Goal: Task Accomplishment & Management: Manage account settings

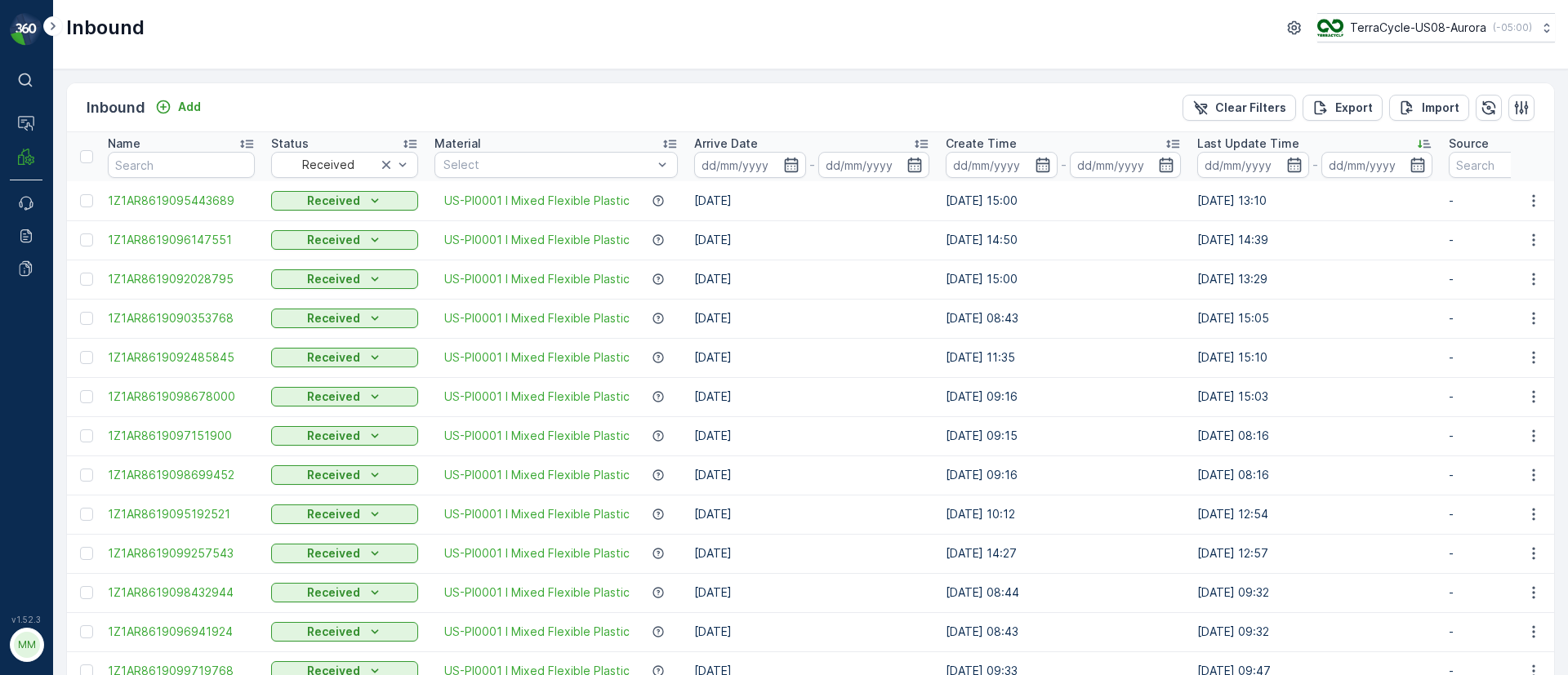
click at [922, 139] on icon at bounding box center [921, 143] width 16 height 16
click at [919, 135] on icon at bounding box center [921, 143] width 16 height 16
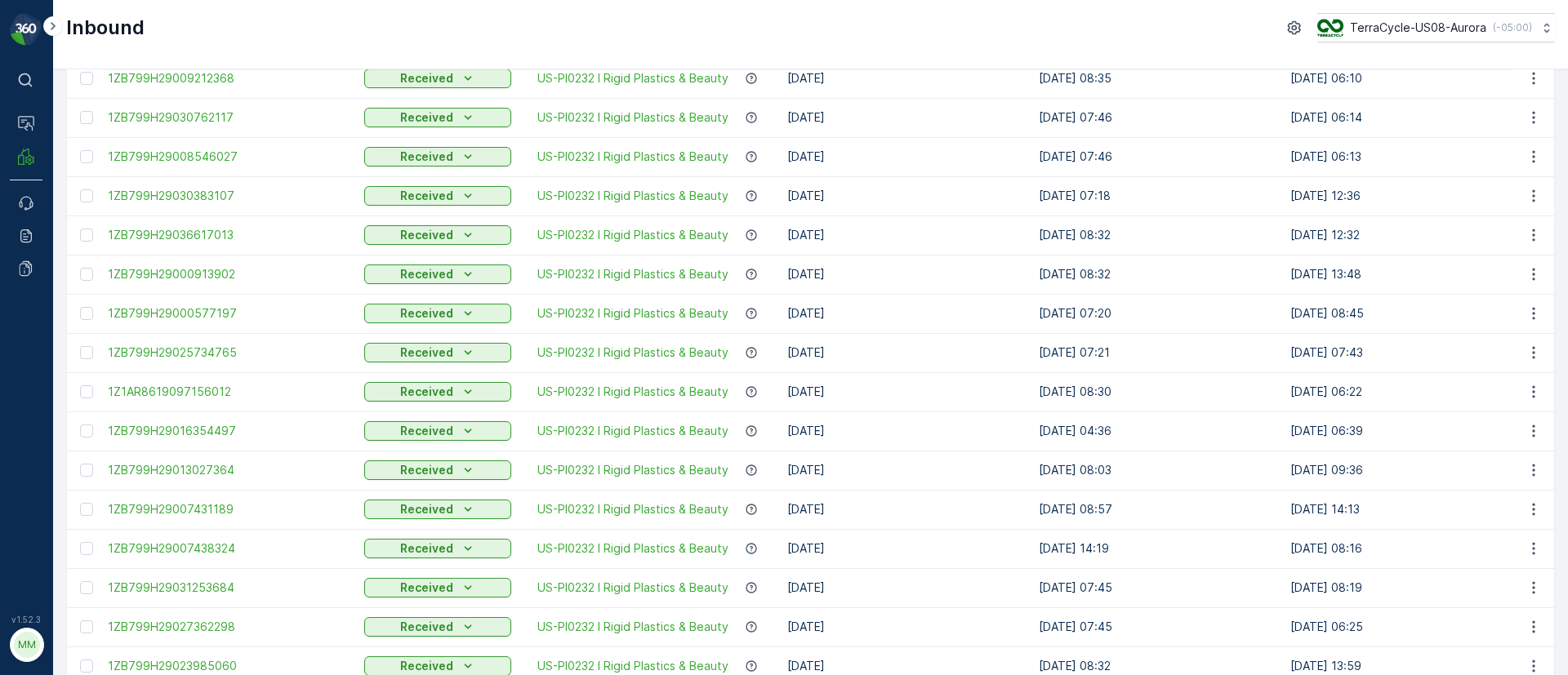
scroll to position [1225, 0]
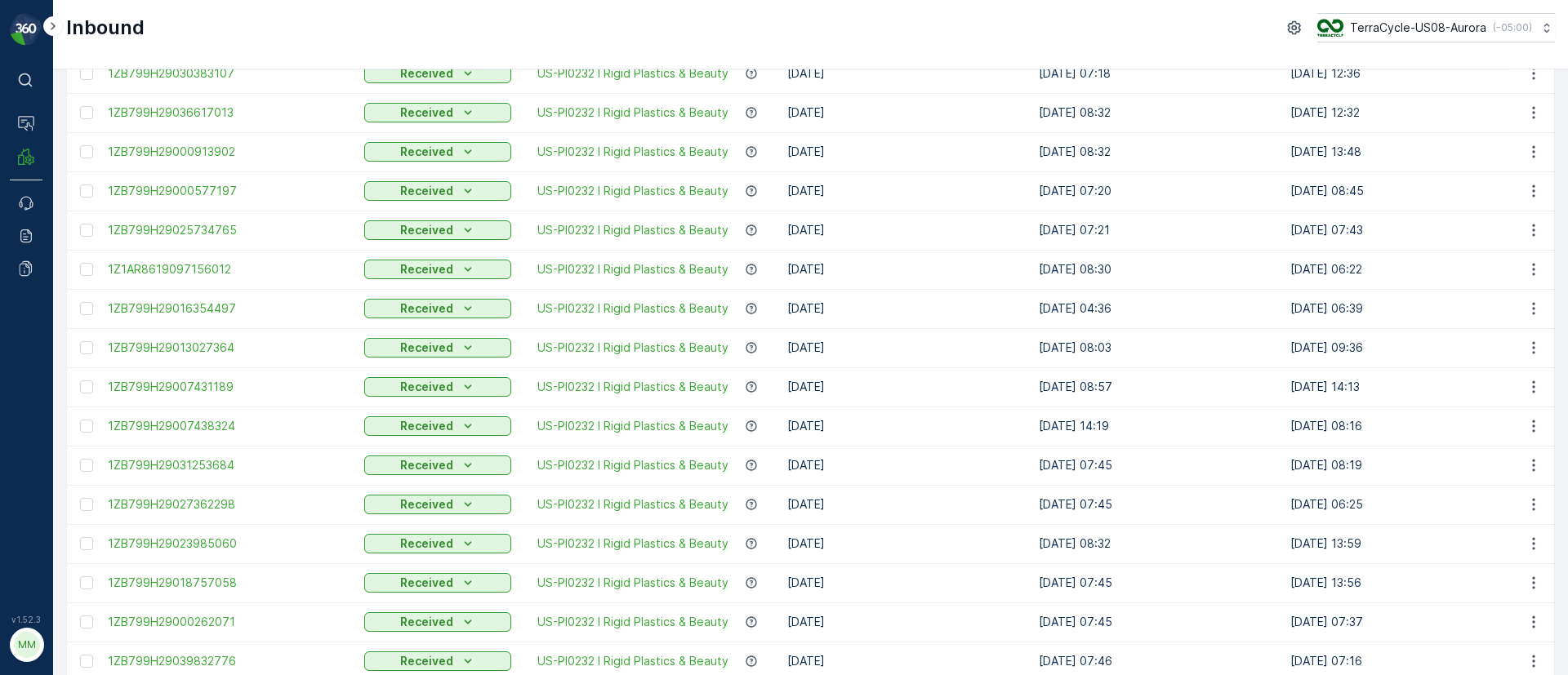
drag, startPoint x: 65, startPoint y: 387, endPoint x: 99, endPoint y: 390, distance: 34.1
click at [99, 390] on div "Inbound Add Clear Filters Export Import Name Status Received Material Select Ar…" at bounding box center [810, 372] width 1515 height 606
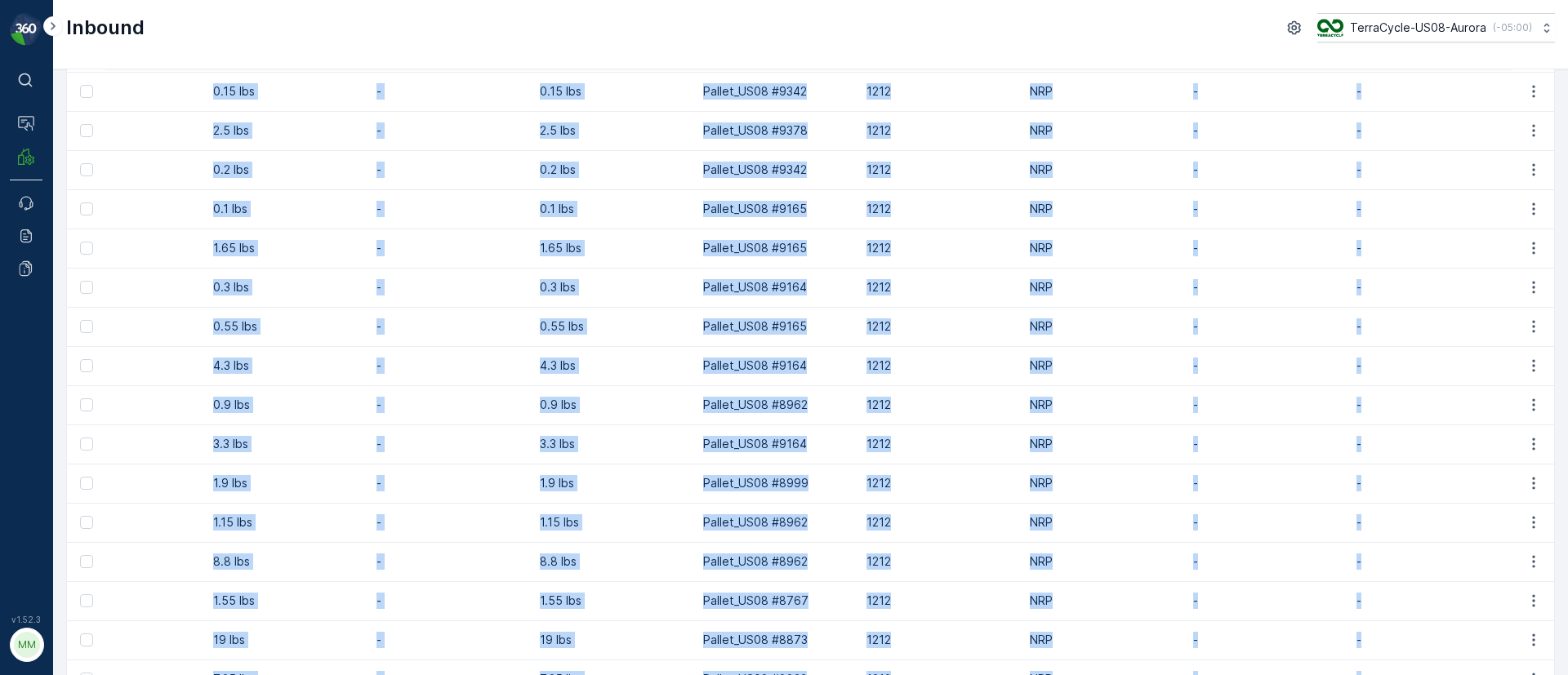
scroll to position [0, 0]
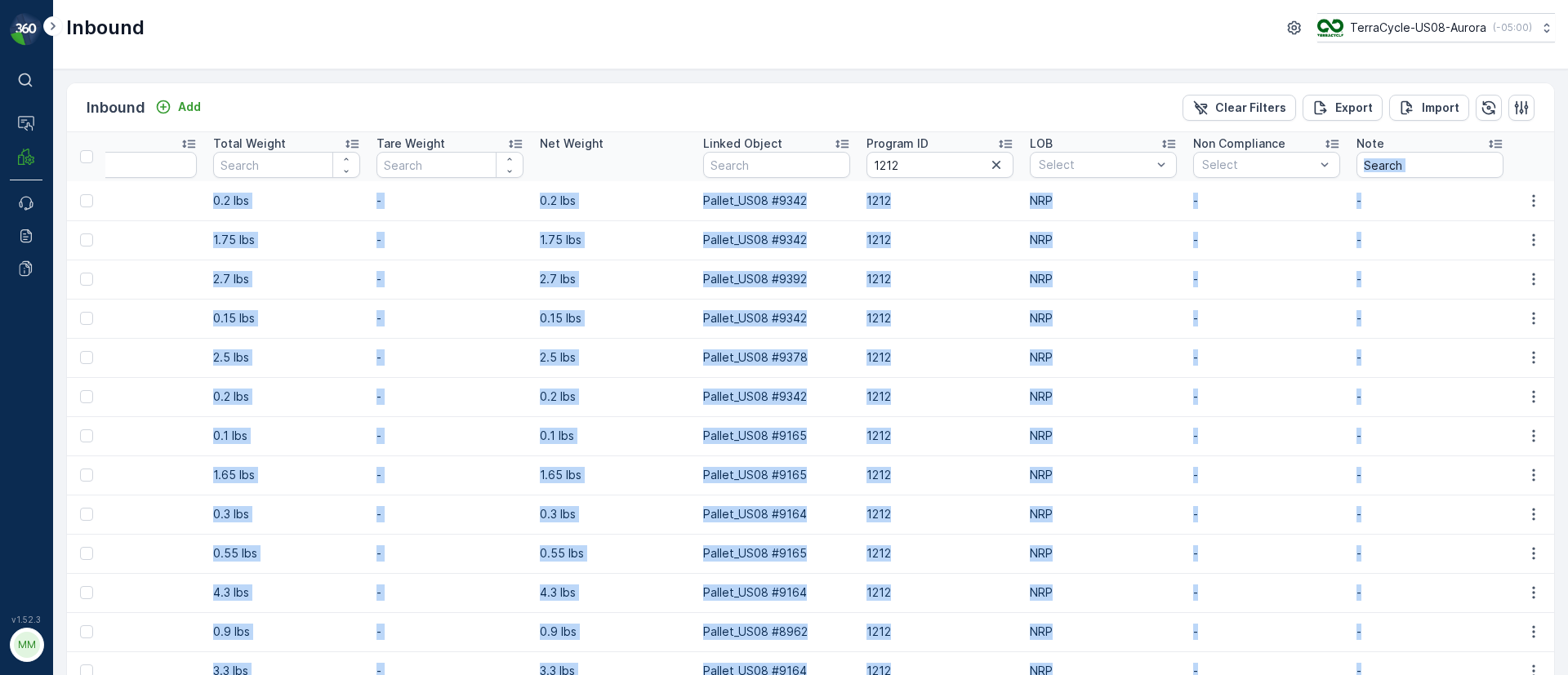
drag, startPoint x: 102, startPoint y: 582, endPoint x: 1468, endPoint y: 178, distance: 1424.5
copy table "1ZB799H29028966509 Received US-PI0232 I Rigid Plastics & Beauty 15.10.2025 10.1…"
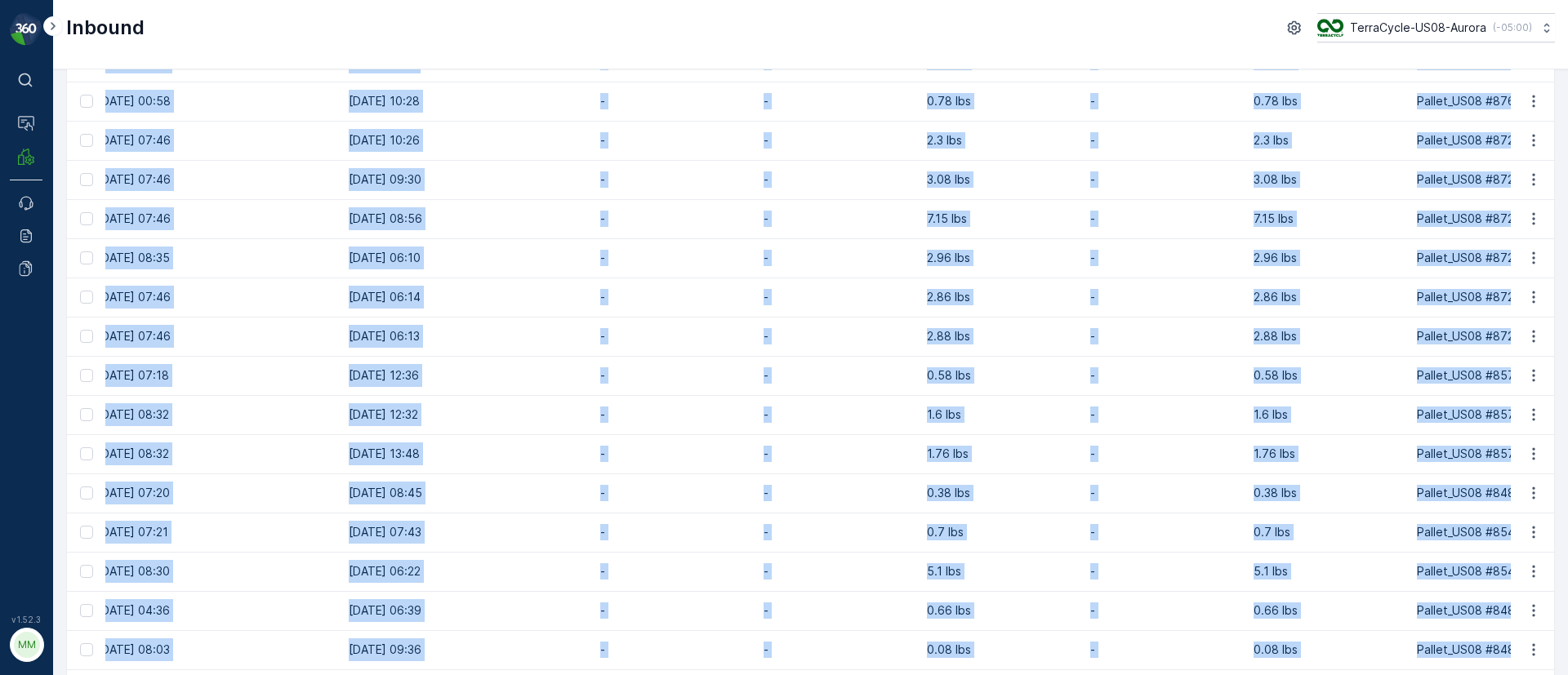
scroll to position [800, 0]
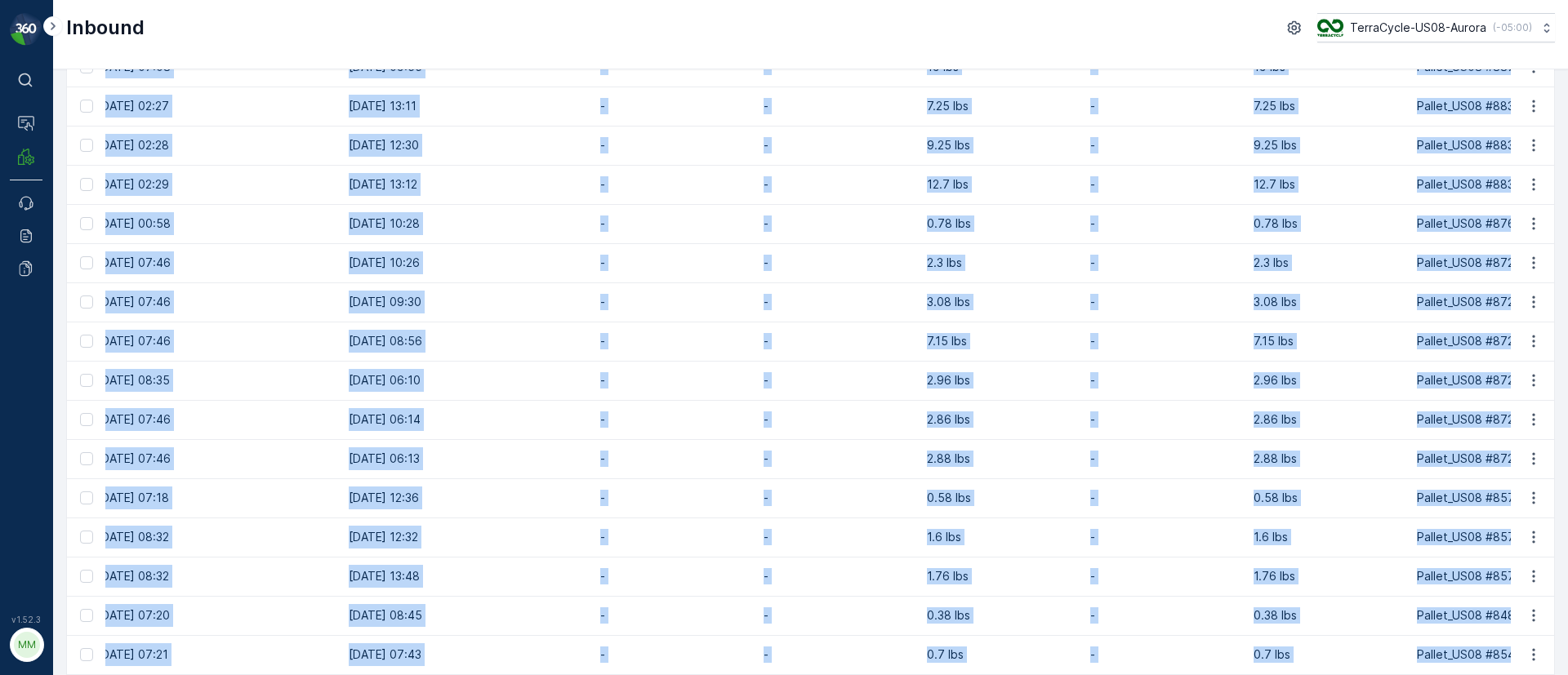
click at [956, 188] on p "12.7 lbs" at bounding box center [1000, 185] width 147 height 16
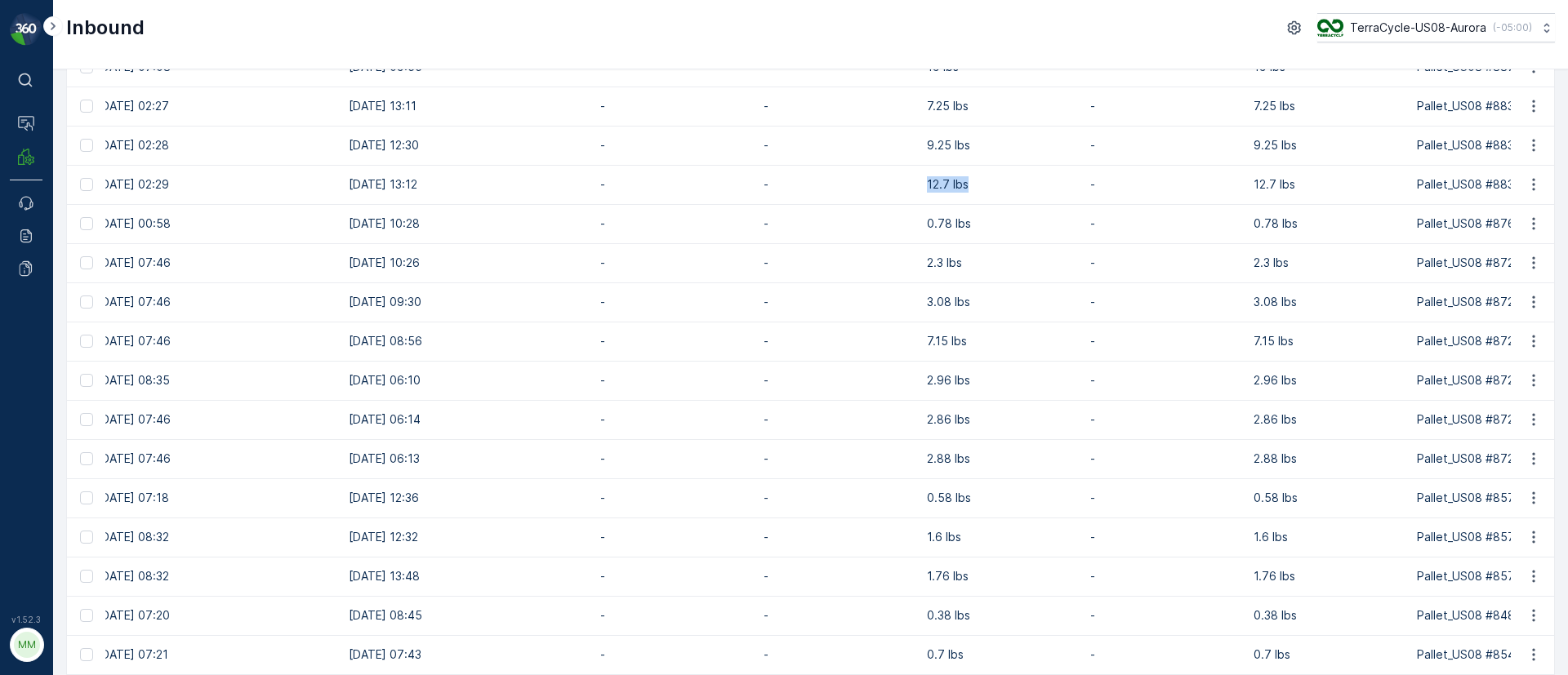
drag, startPoint x: 976, startPoint y: 182, endPoint x: 883, endPoint y: 185, distance: 93.0
click at [883, 185] on tr "1ZB799H29017506820 Received US-PI0232 I Rigid Plastics & Beauty 25.09.2025 23.0…" at bounding box center [694, 185] width 3150 height 39
click at [919, 185] on td "12.7 lbs" at bounding box center [1001, 185] width 164 height 39
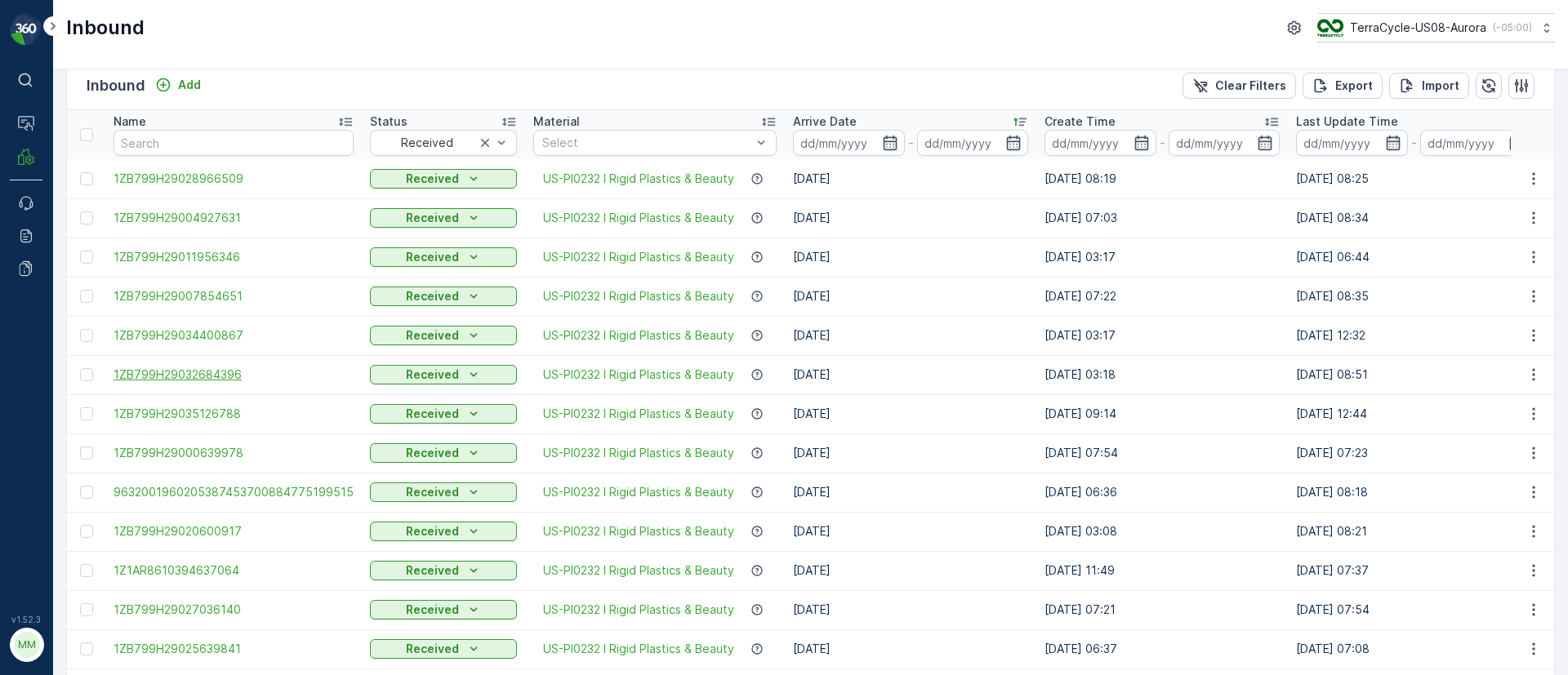
scroll to position [0, 0]
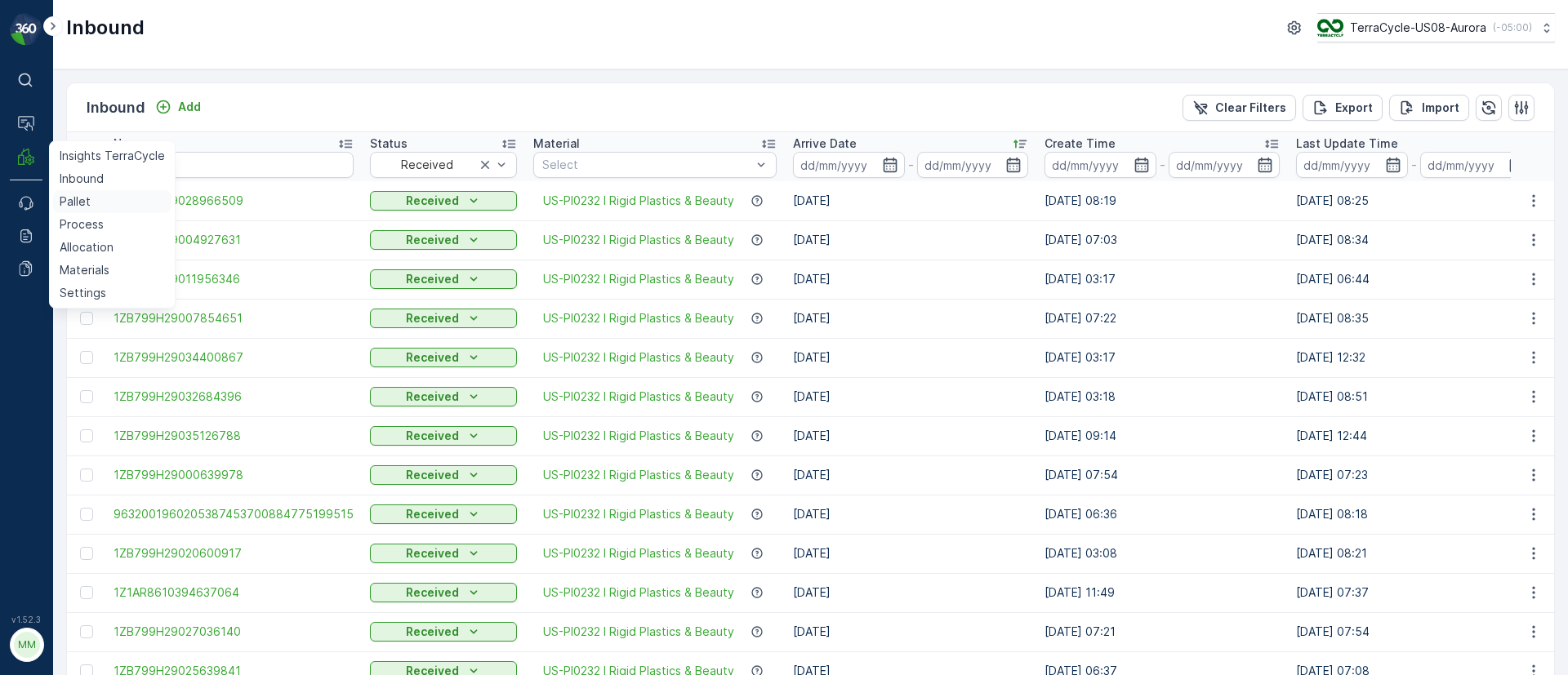
click at [94, 199] on link "Pallet" at bounding box center [112, 201] width 119 height 23
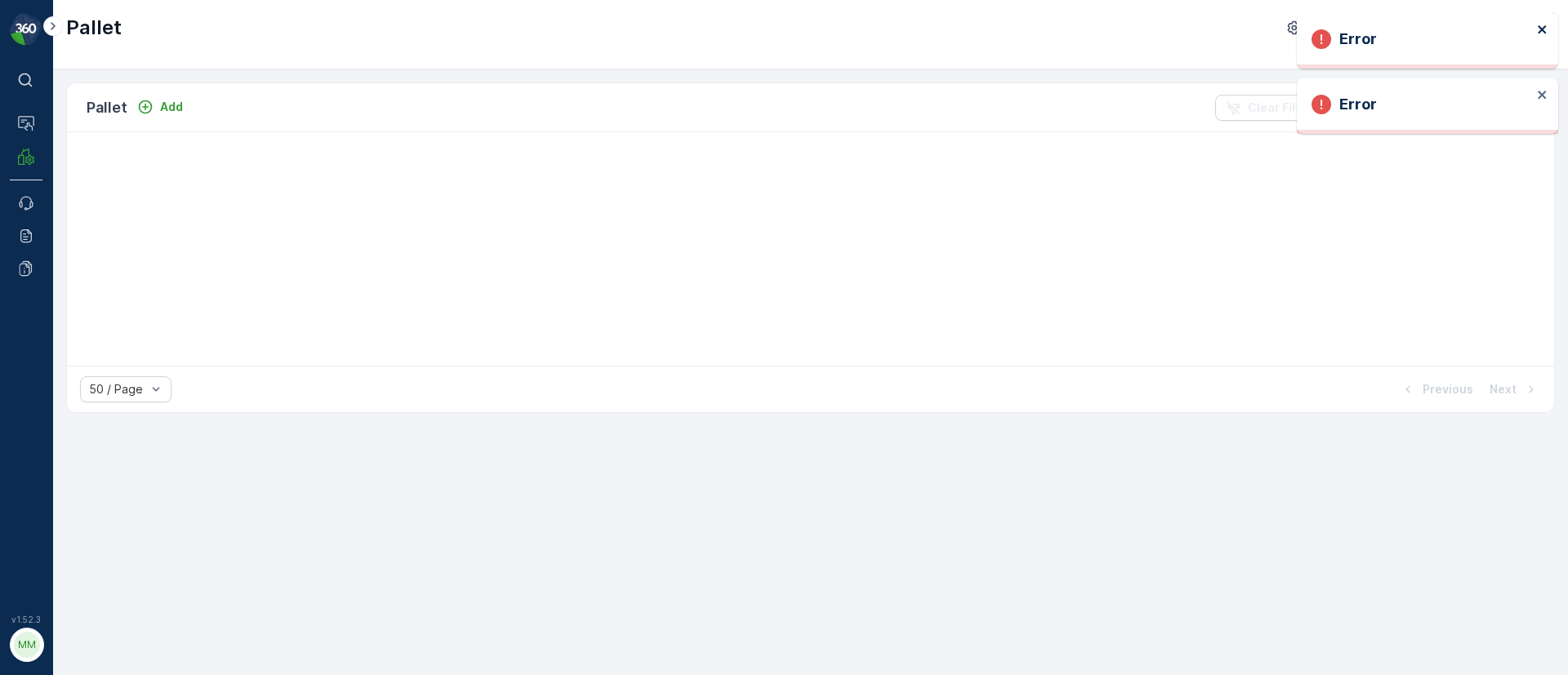
click at [1537, 26] on icon "close" at bounding box center [1542, 29] width 12 height 13
click at [1542, 32] on icon "close" at bounding box center [1542, 29] width 12 height 13
click at [141, 112] on icon "Add" at bounding box center [145, 107] width 16 height 16
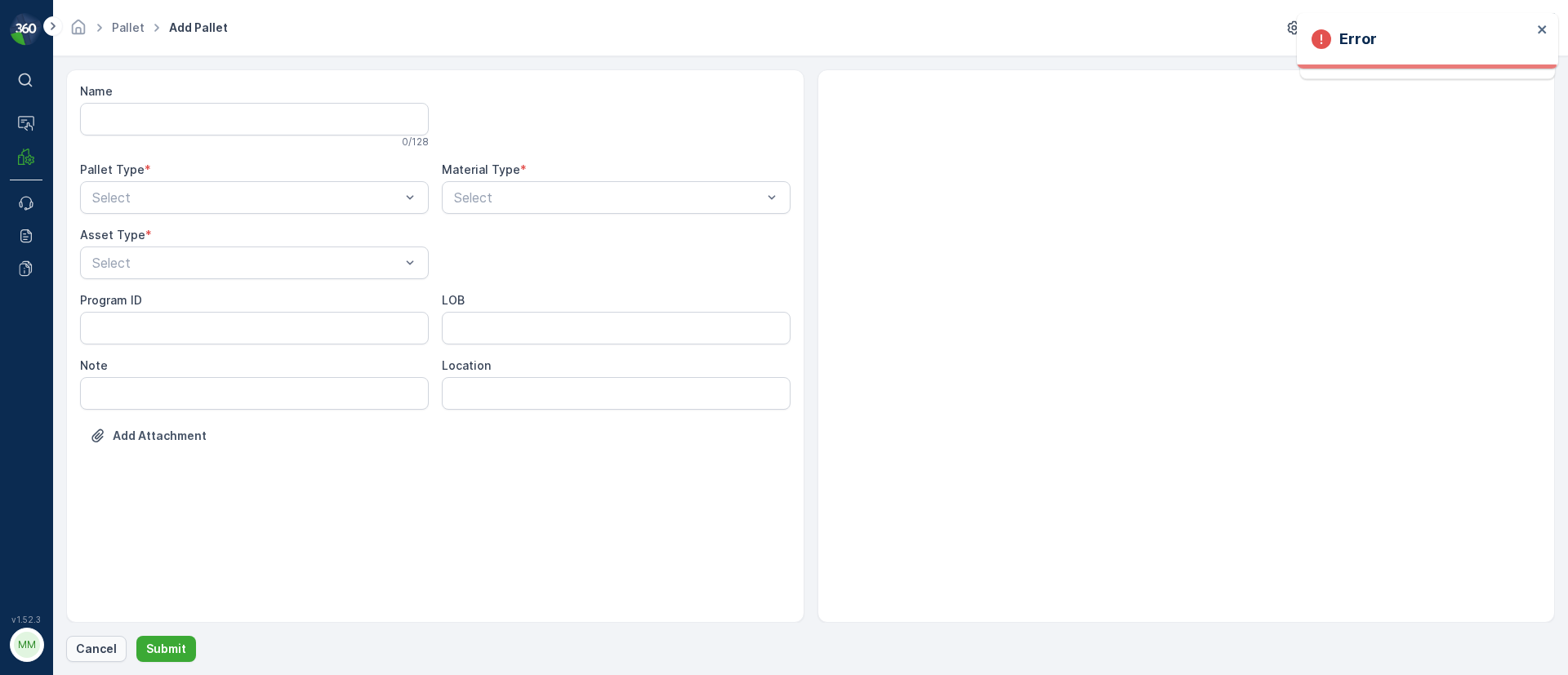
click at [105, 658] on button "Cancel" at bounding box center [96, 649] width 60 height 26
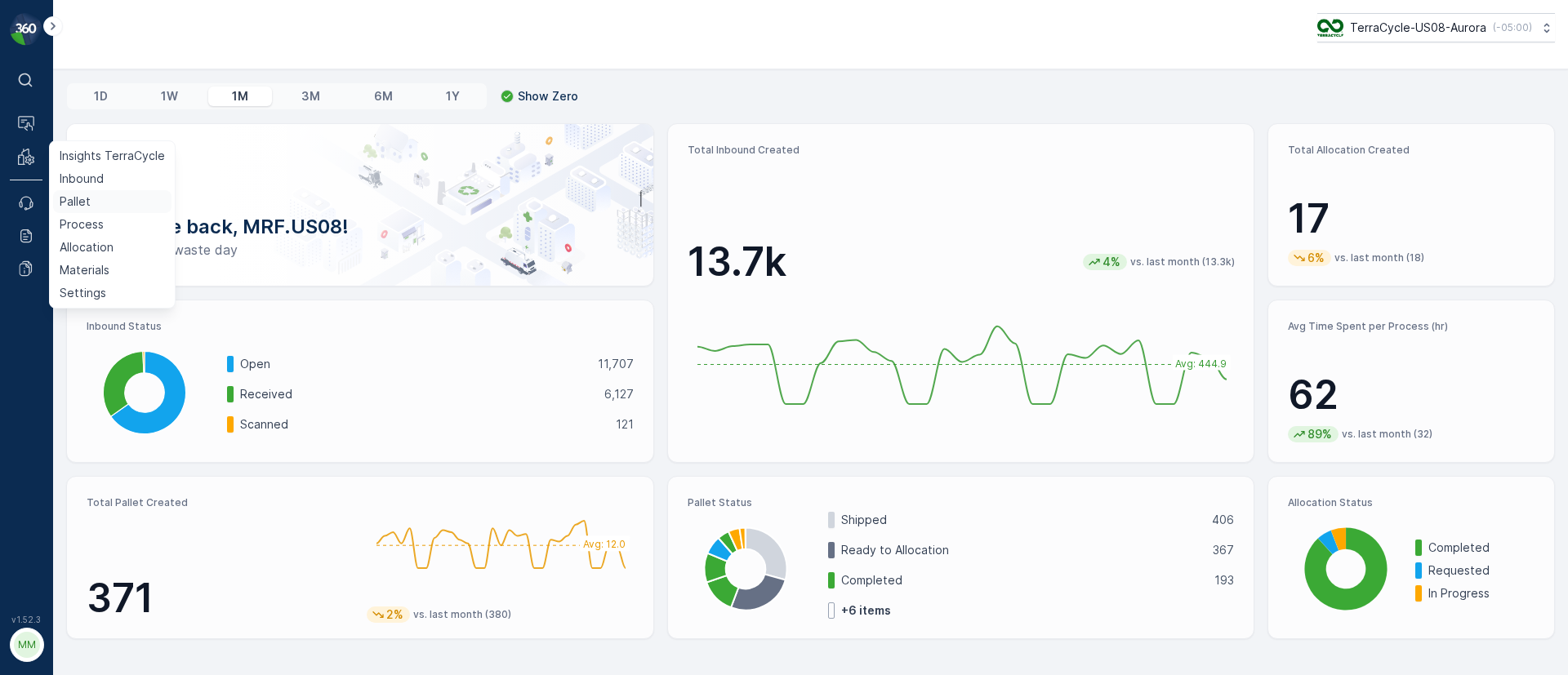
click at [83, 198] on p "Pallet" at bounding box center [75, 202] width 31 height 16
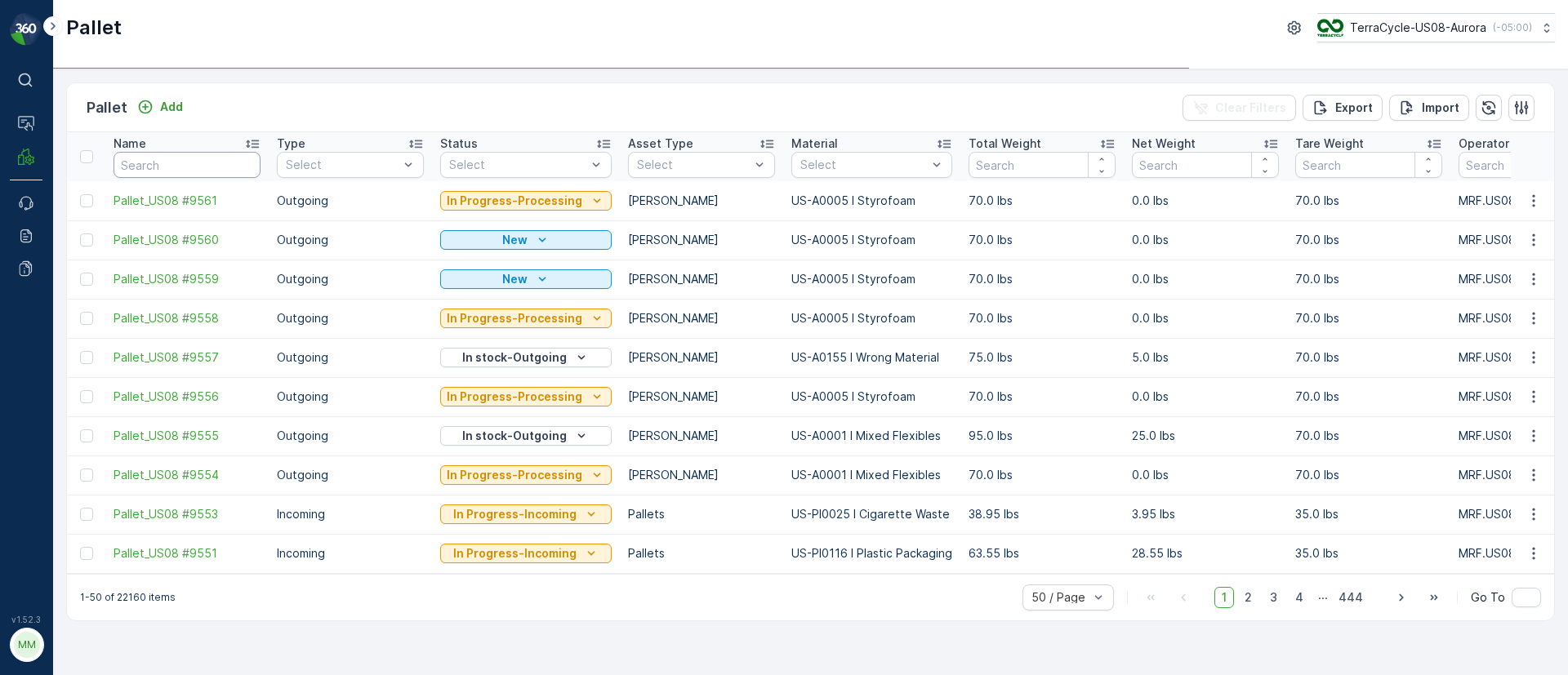
click at [176, 154] on input "text" at bounding box center [186, 164] width 147 height 26
paste input "Pallet_US08 #8873"
type input "Pallet_US08 #8873"
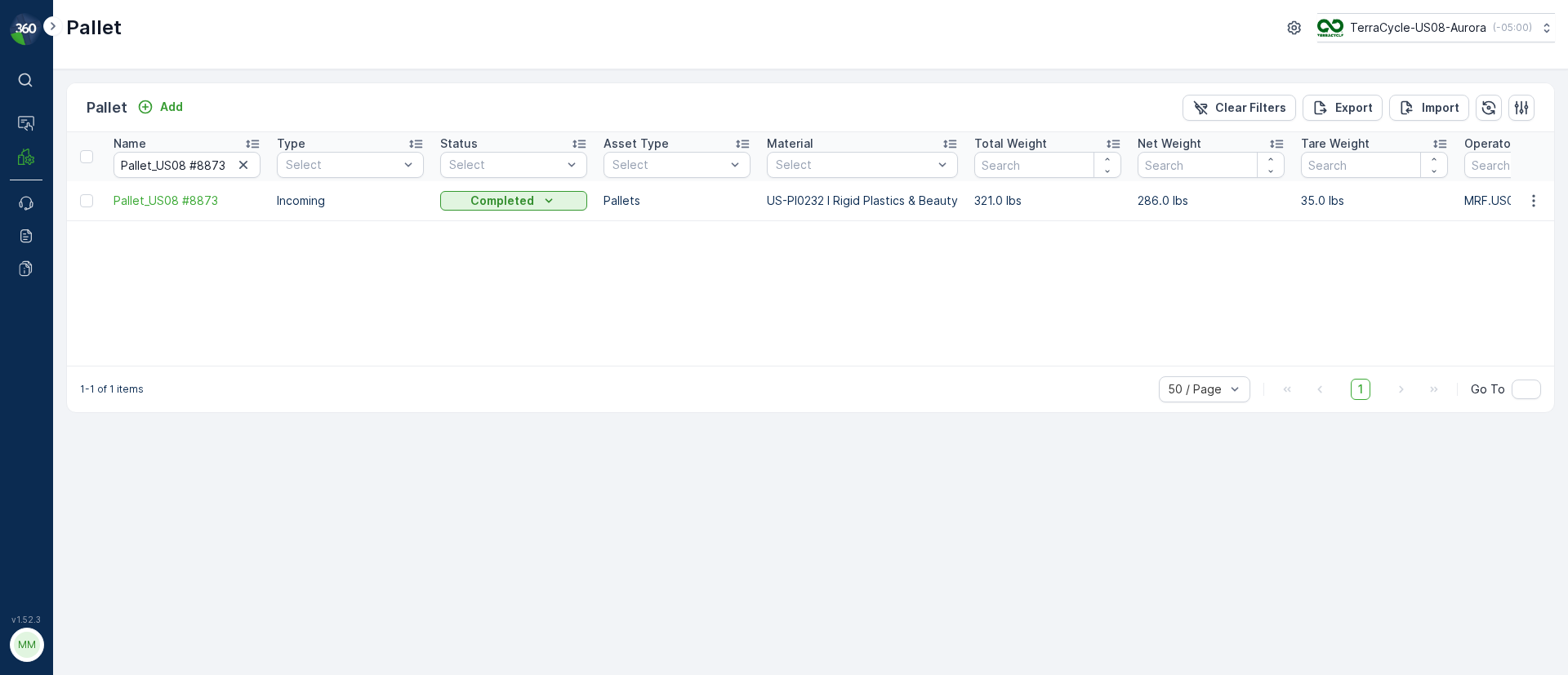
drag, startPoint x: 242, startPoint y: 161, endPoint x: 202, endPoint y: 162, distance: 40.0
click at [242, 163] on icon "button" at bounding box center [243, 165] width 16 height 16
click at [199, 161] on input "text" at bounding box center [186, 164] width 147 height 26
paste input "Pallet_US08 #8545"
type input "Pallet_US08 #8545"
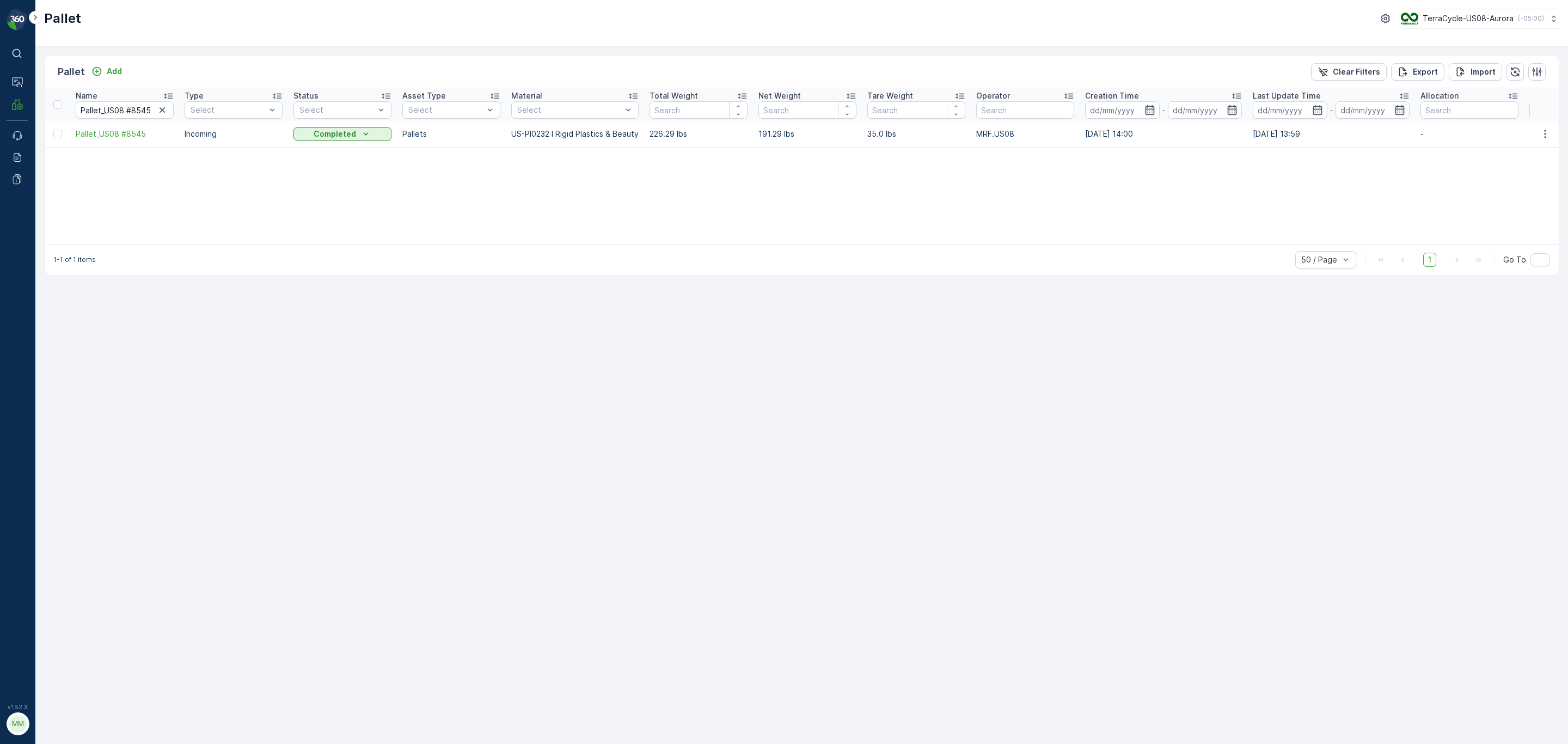
drag, startPoint x: 165, startPoint y: 110, endPoint x: 149, endPoint y: 110, distance: 16.0
click at [162, 110] on icon "button" at bounding box center [162, 110] width 11 height 11
click at [134, 110] on input "text" at bounding box center [124, 110] width 98 height 18
click at [115, 113] on input "text" at bounding box center [124, 110] width 98 height 18
paste input "Pallet_US08 #8833"
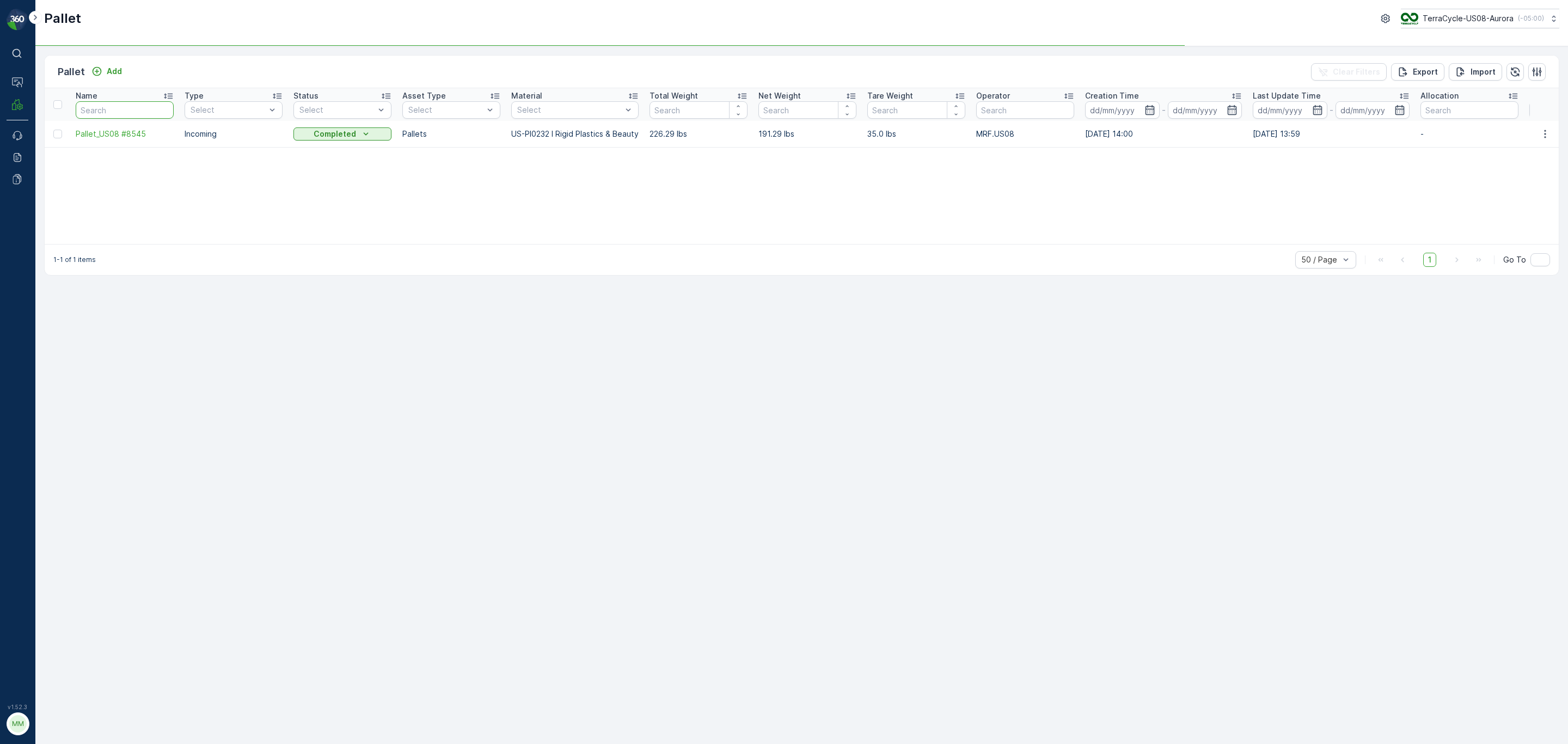
type input "Pallet_US08 #8833"
click at [160, 108] on icon "button" at bounding box center [162, 110] width 5 height 5
click at [137, 108] on input "text" at bounding box center [124, 110] width 98 height 18
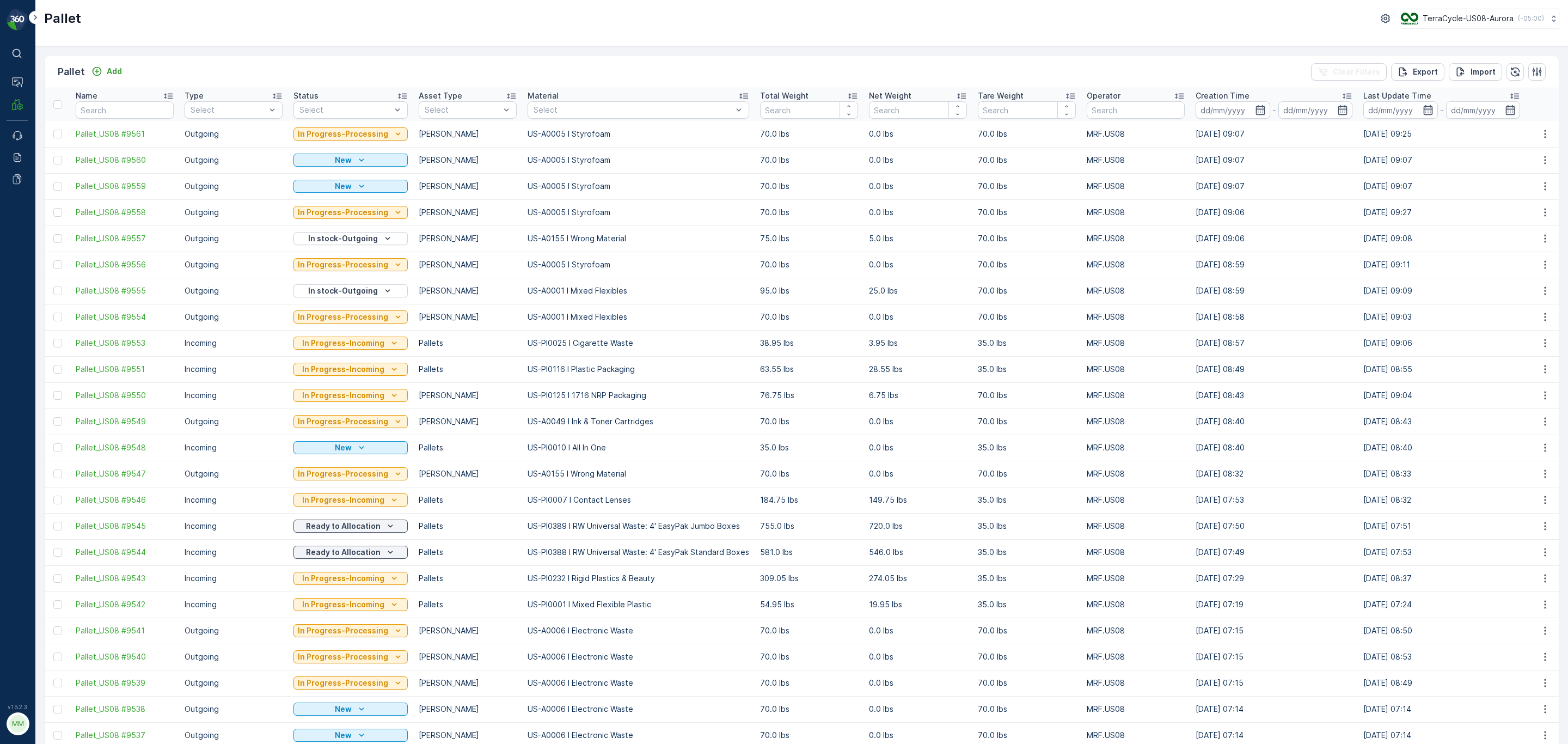
click at [134, 108] on input "text" at bounding box center [124, 110] width 98 height 18
paste input "Pallet_US08 #9342"
type input "Pallet_US08 #9342"
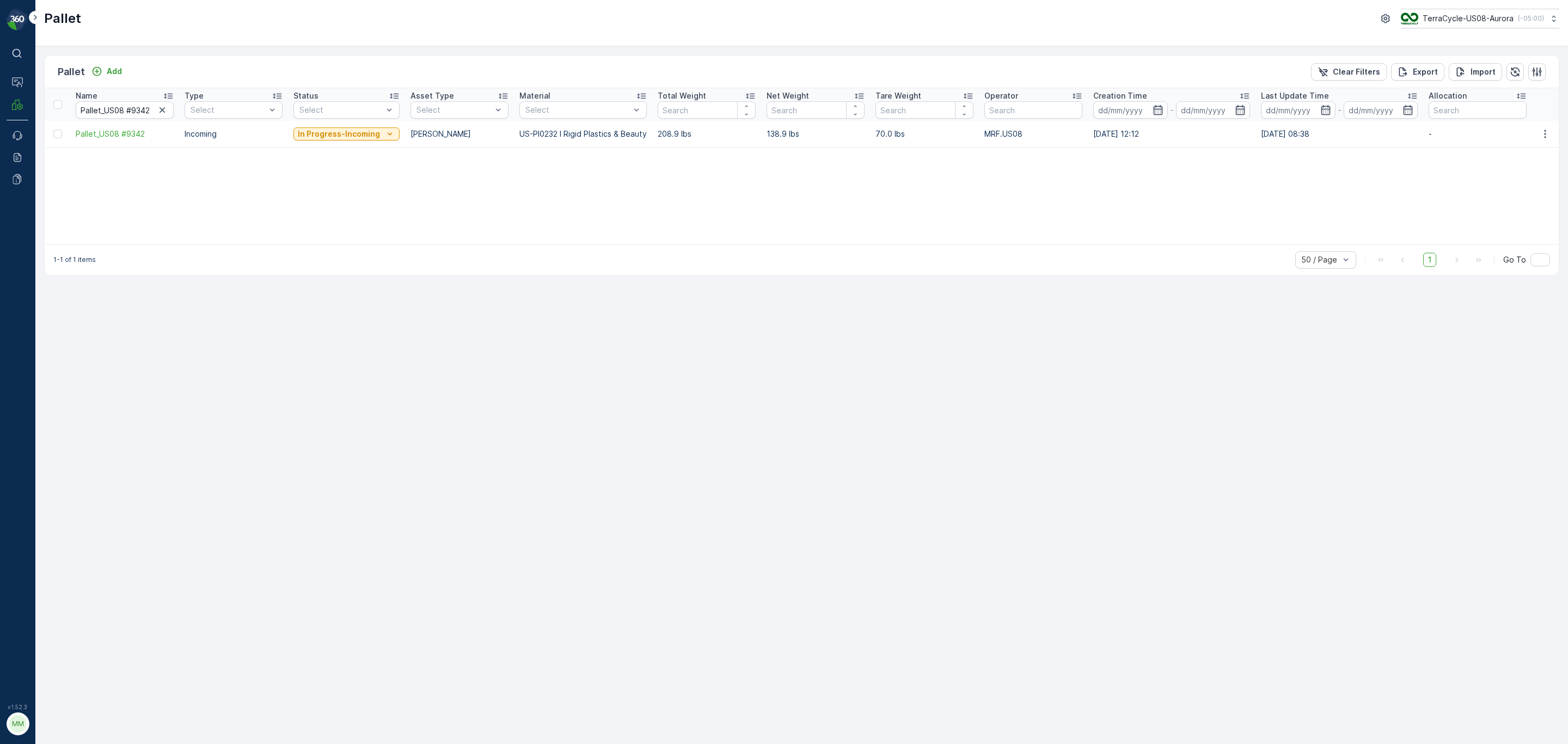
drag, startPoint x: 160, startPoint y: 104, endPoint x: 152, endPoint y: 105, distance: 8.1
click at [160, 104] on button "button" at bounding box center [162, 110] width 13 height 13
click at [121, 110] on input "text" at bounding box center [124, 110] width 98 height 18
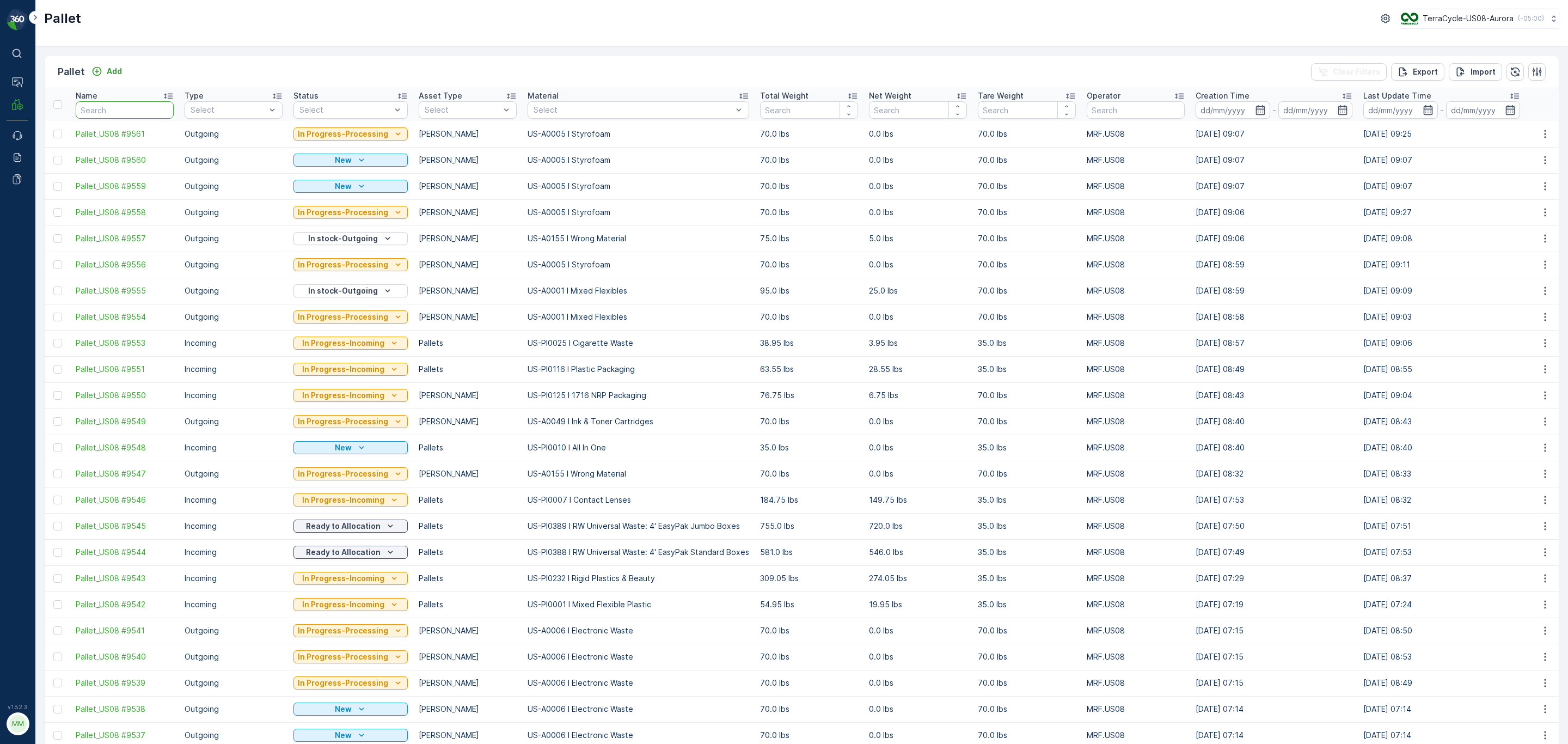
type input "Pallet_US08 #9378"
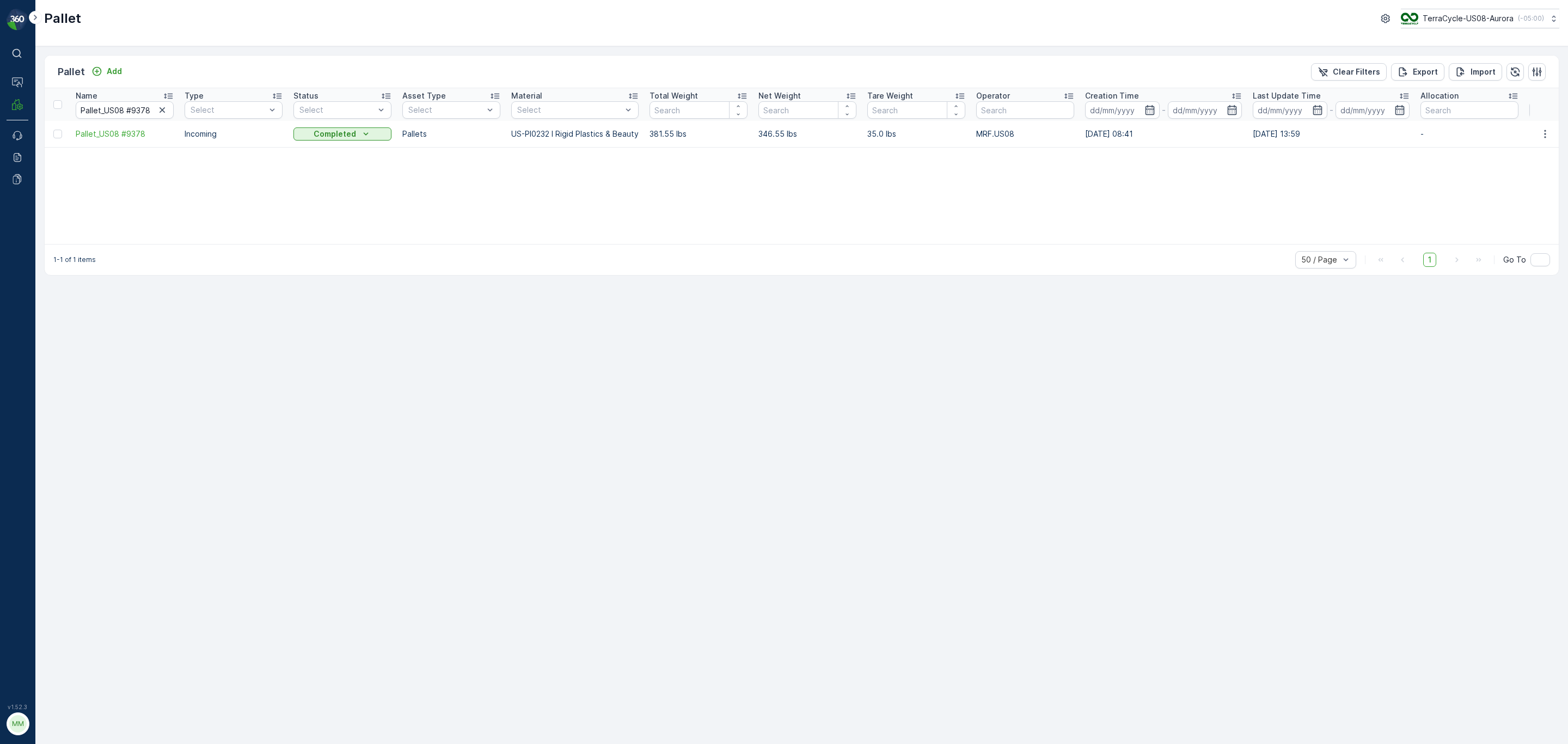
click at [766, 450] on div "Pallet Add Clear Filters Export Import Name Pallet_US08 #9378 Type Select Statu…" at bounding box center [802, 395] width 1533 height 698
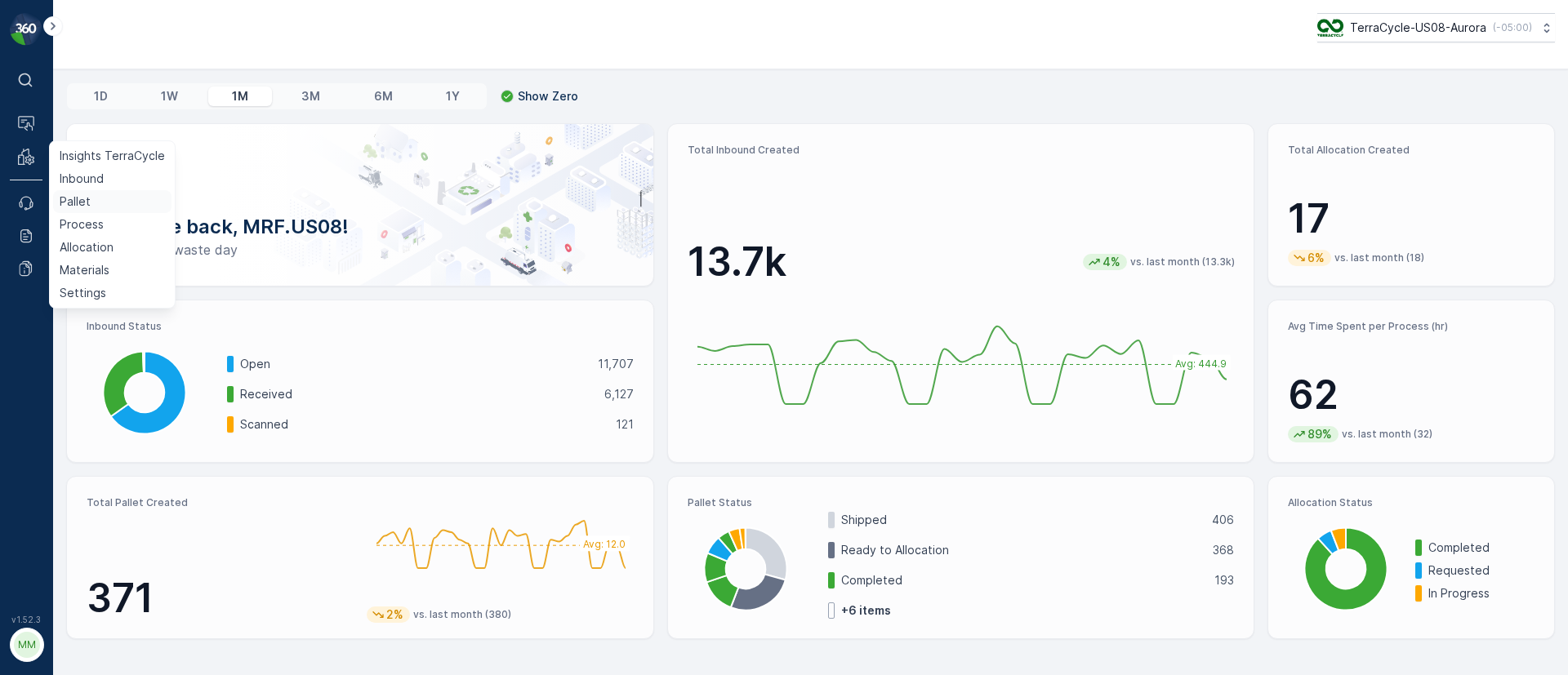
click at [81, 196] on p "Pallet" at bounding box center [75, 202] width 31 height 16
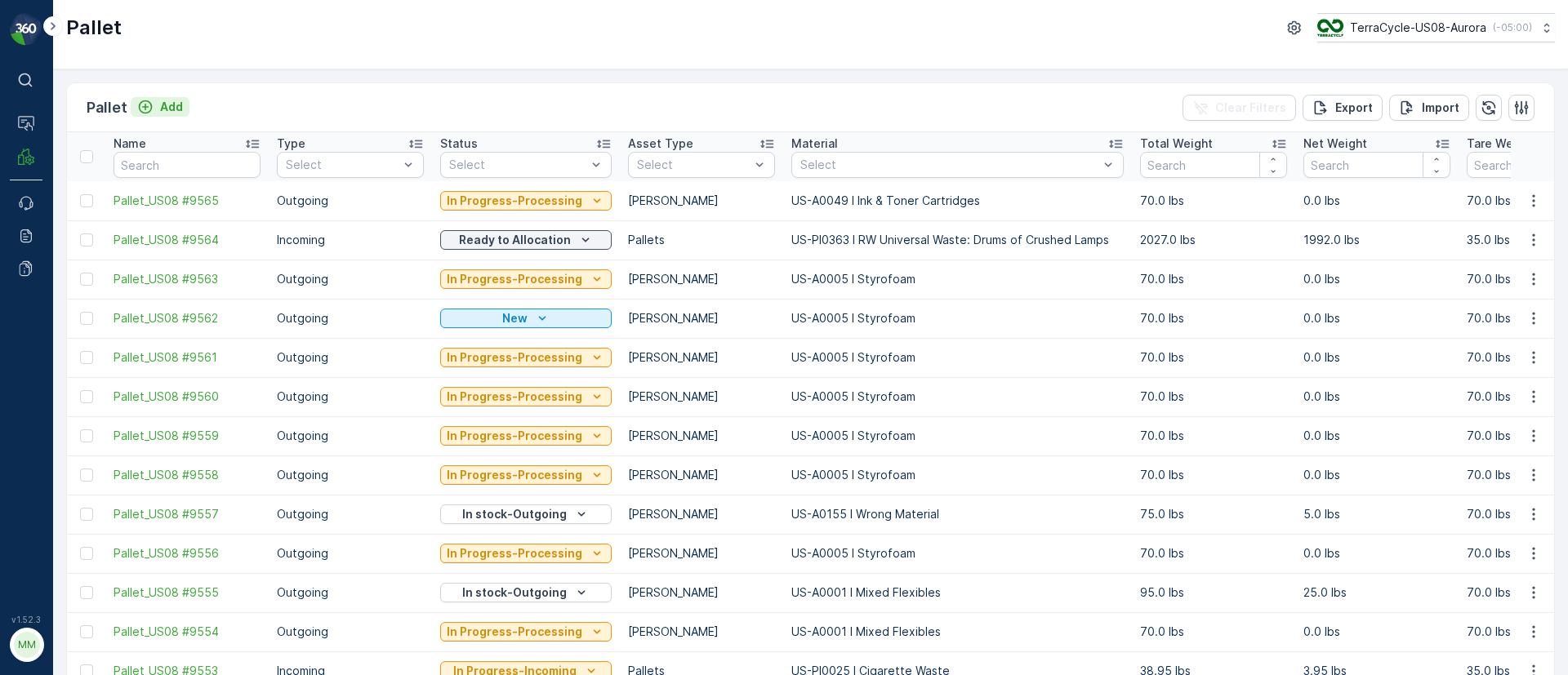
click at [161, 108] on p "Add" at bounding box center [171, 107] width 23 height 16
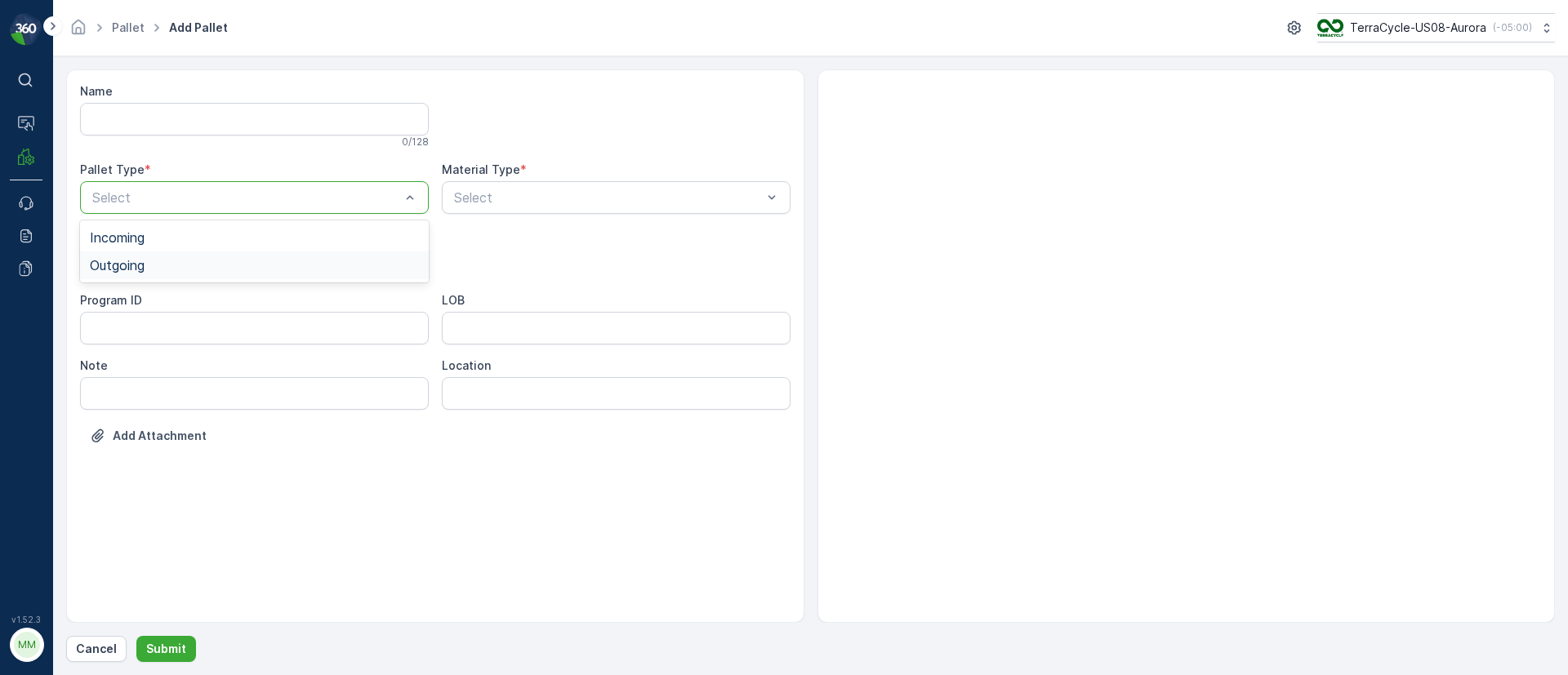
click at [132, 260] on span "Outgoing" at bounding box center [117, 265] width 55 height 15
click at [138, 358] on div "Pallets" at bounding box center [254, 358] width 329 height 15
click at [485, 198] on div at bounding box center [608, 197] width 312 height 15
type input "999"
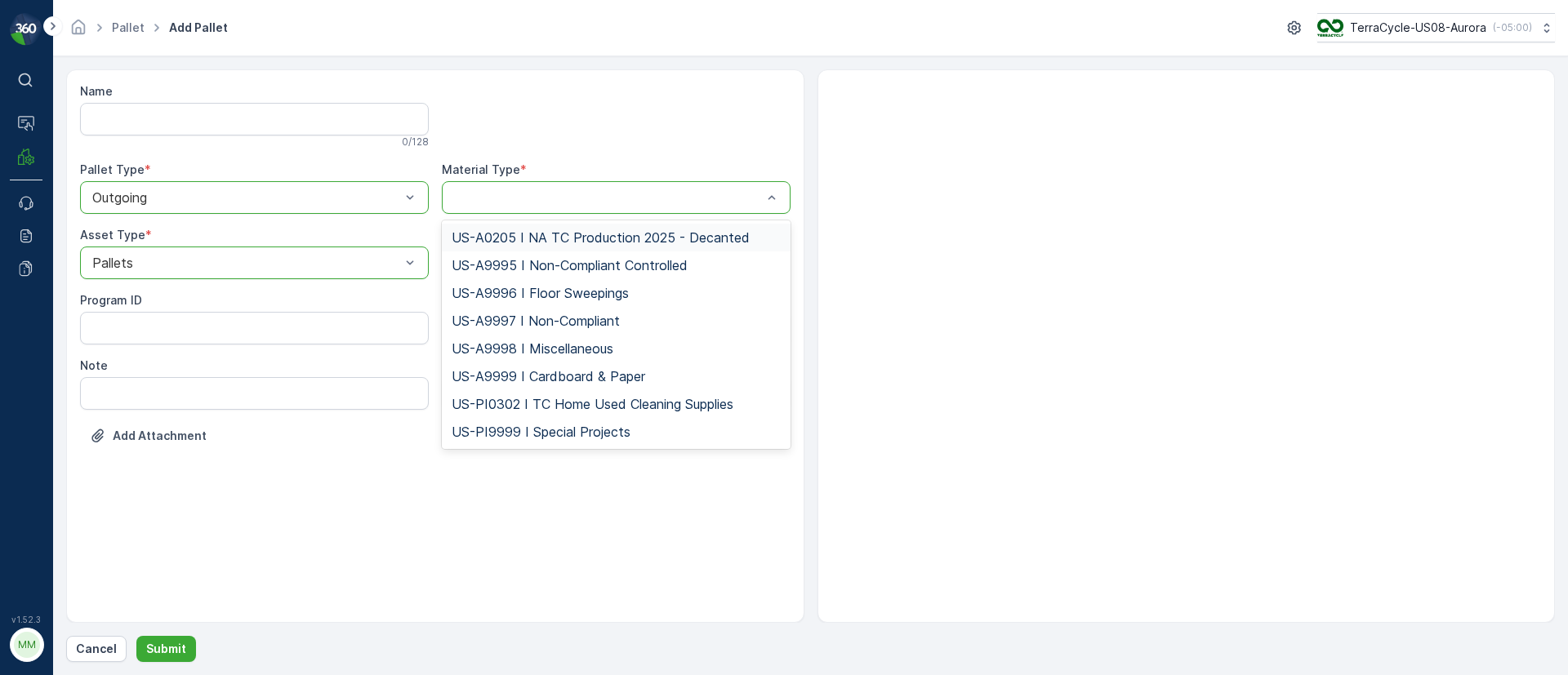
click at [485, 198] on div at bounding box center [608, 197] width 312 height 15
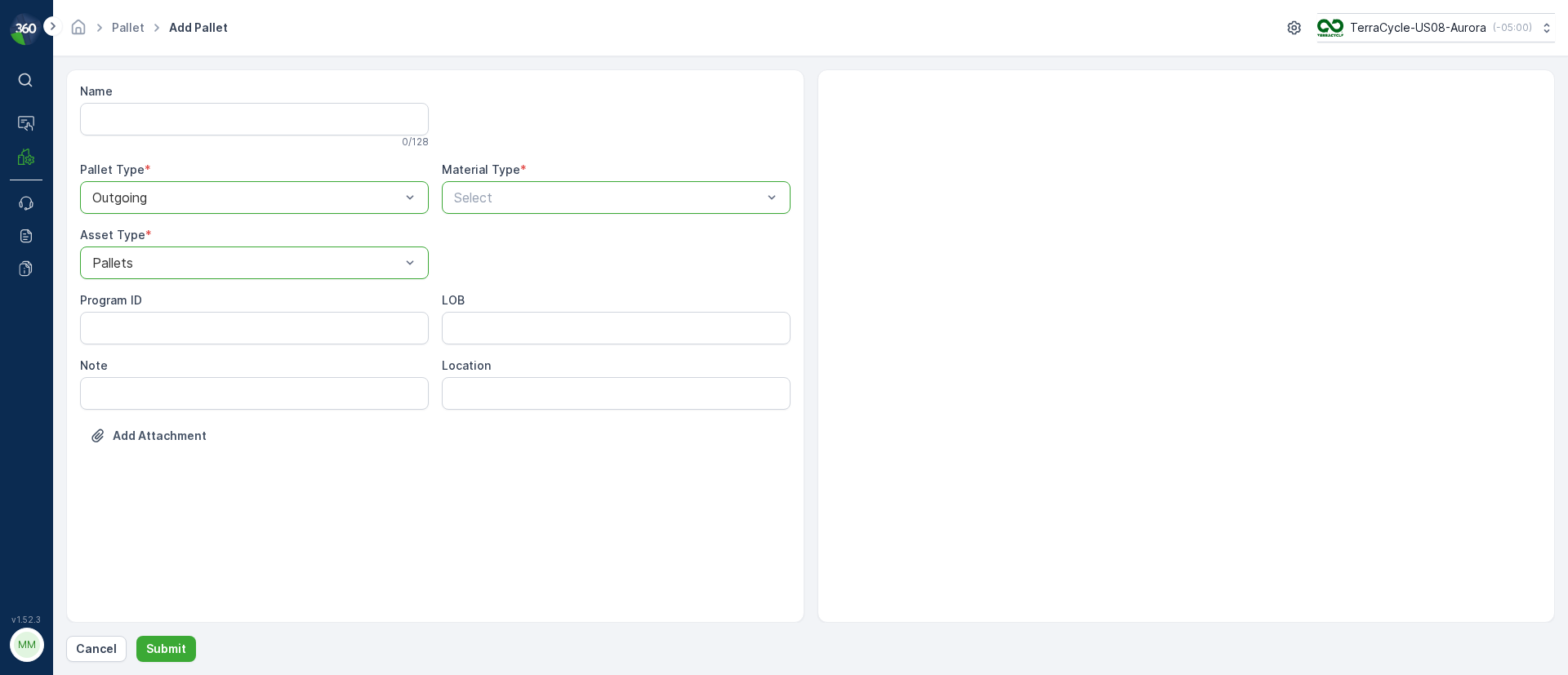
click at [485, 198] on div at bounding box center [608, 197] width 312 height 15
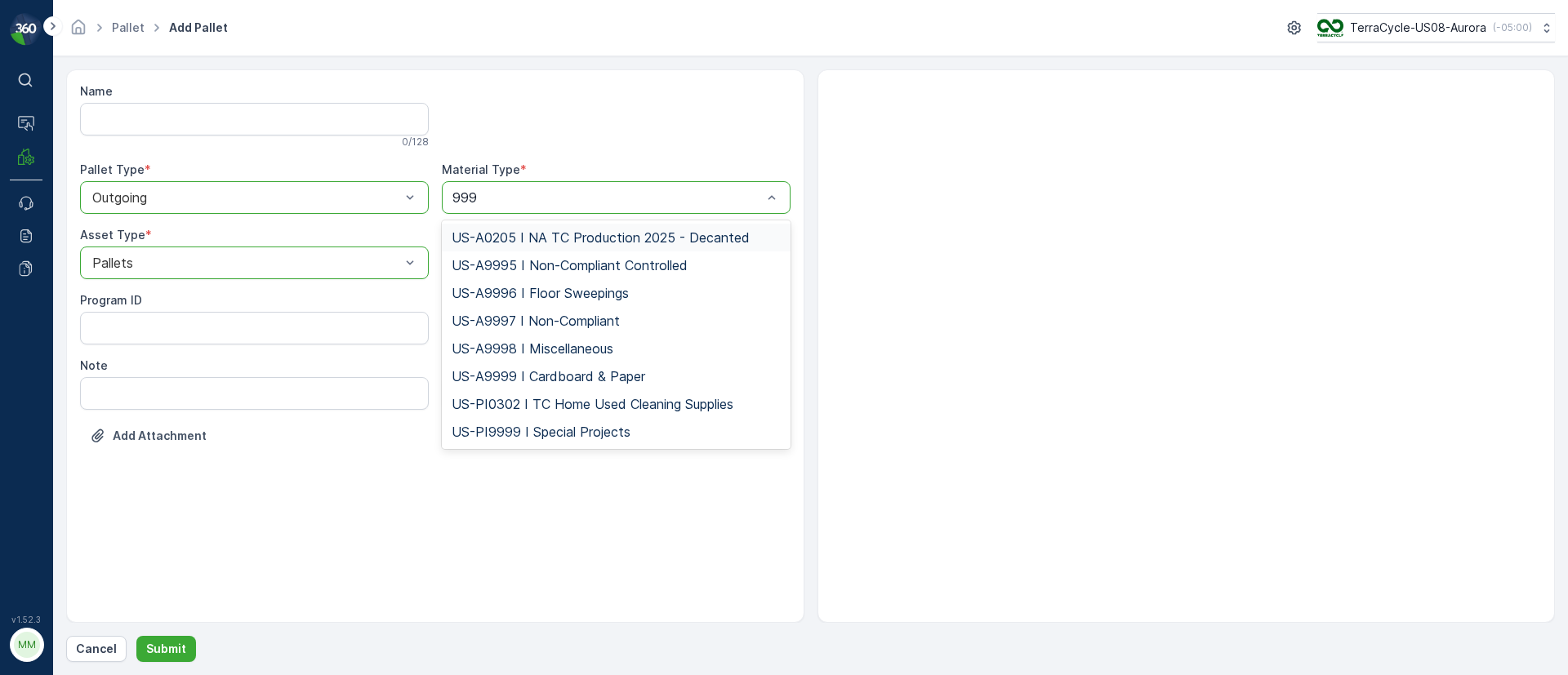
type input "9999"
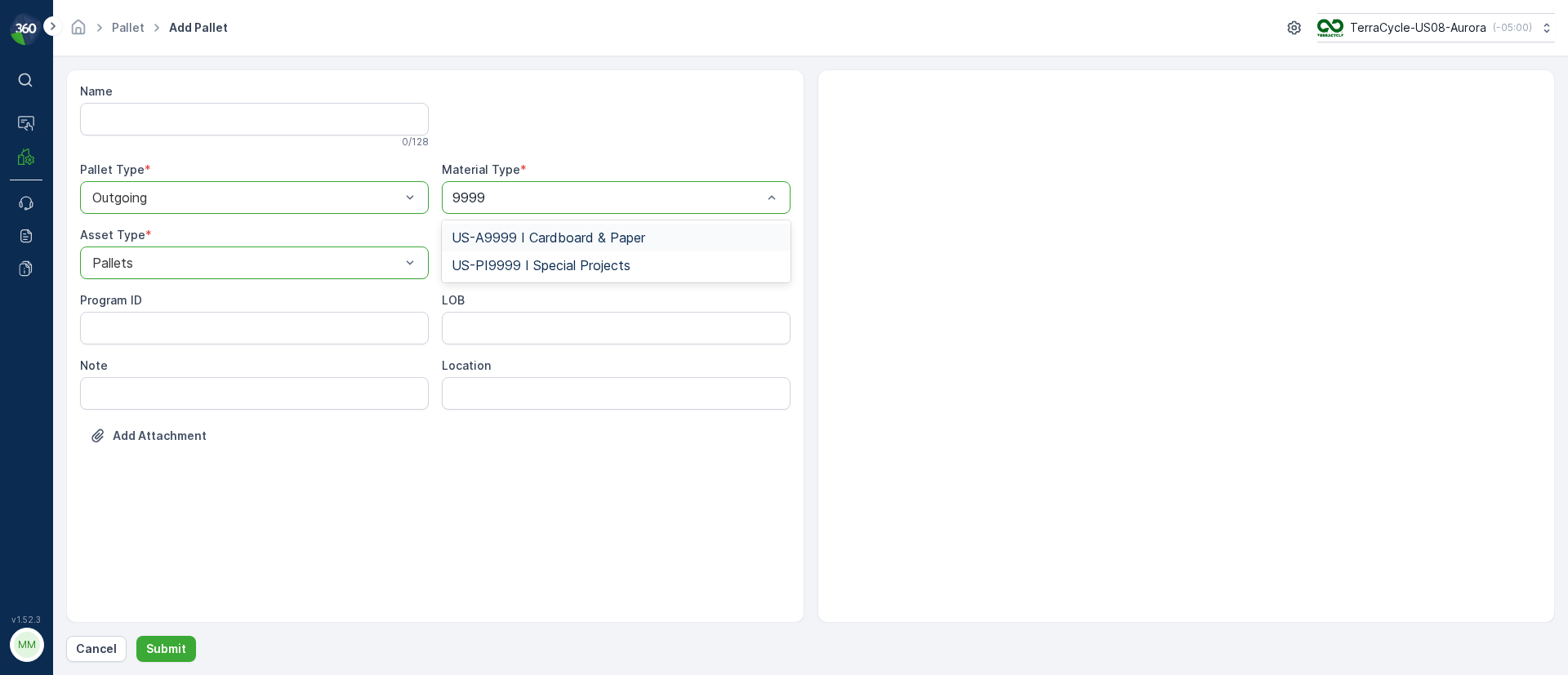
click at [534, 244] on span "US-A9999 I Cardboard & Paper" at bounding box center [548, 237] width 194 height 15
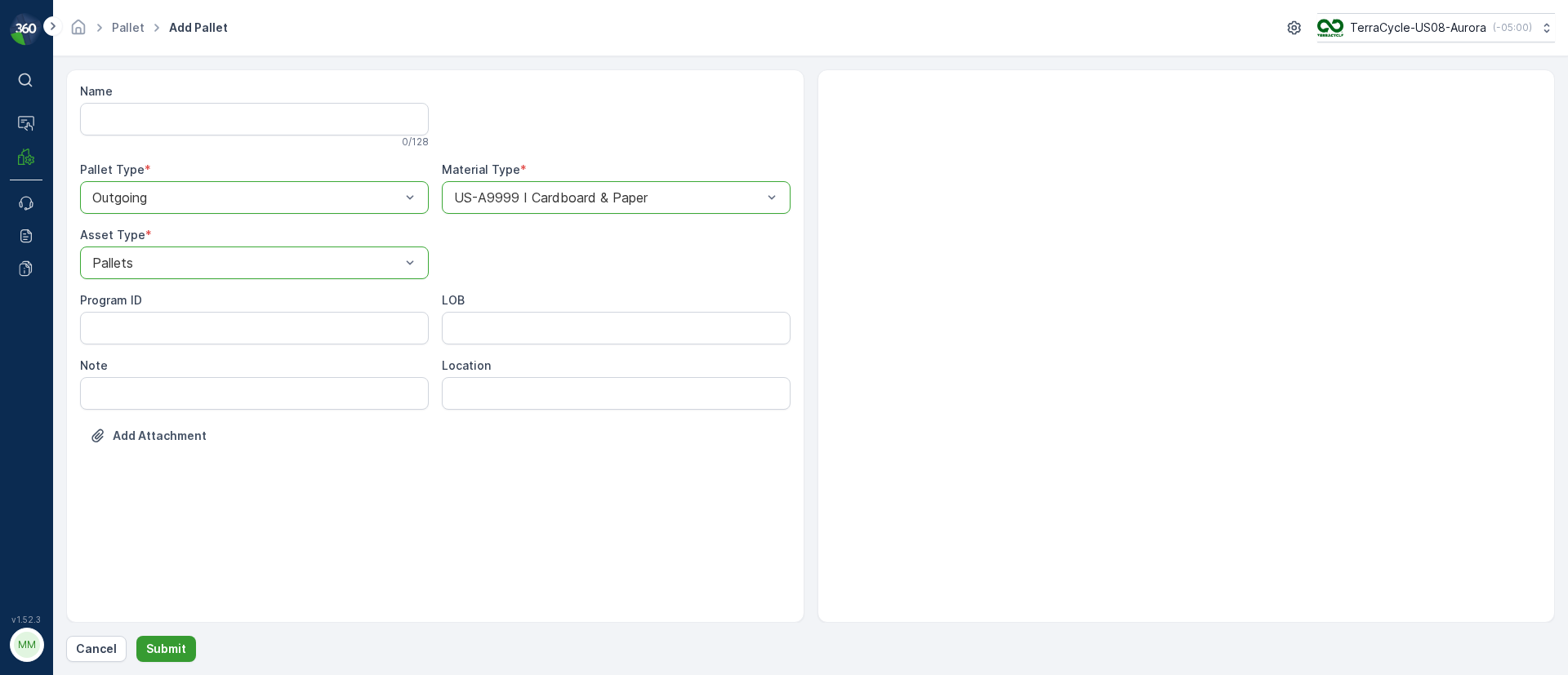
click at [173, 644] on p "Submit" at bounding box center [166, 649] width 40 height 16
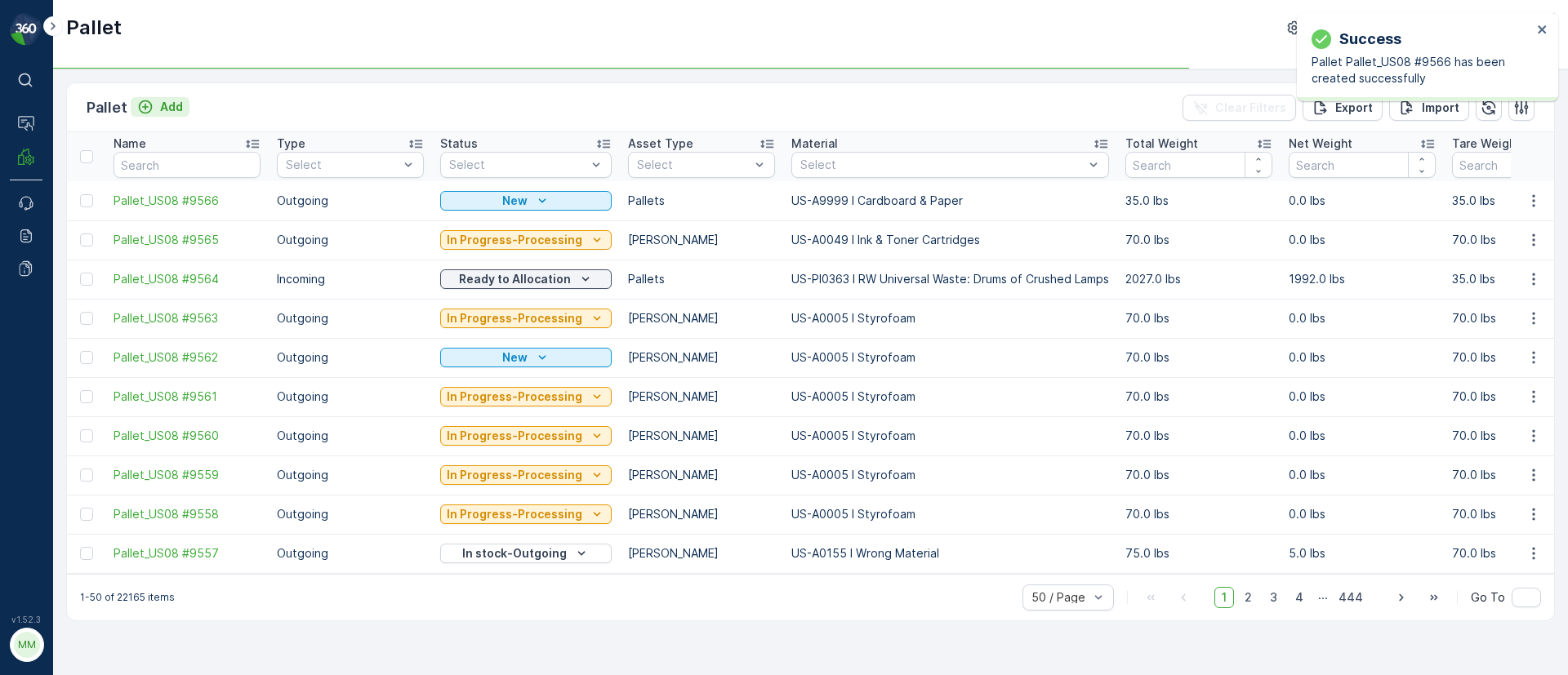
click at [172, 103] on p "Add" at bounding box center [171, 107] width 23 height 16
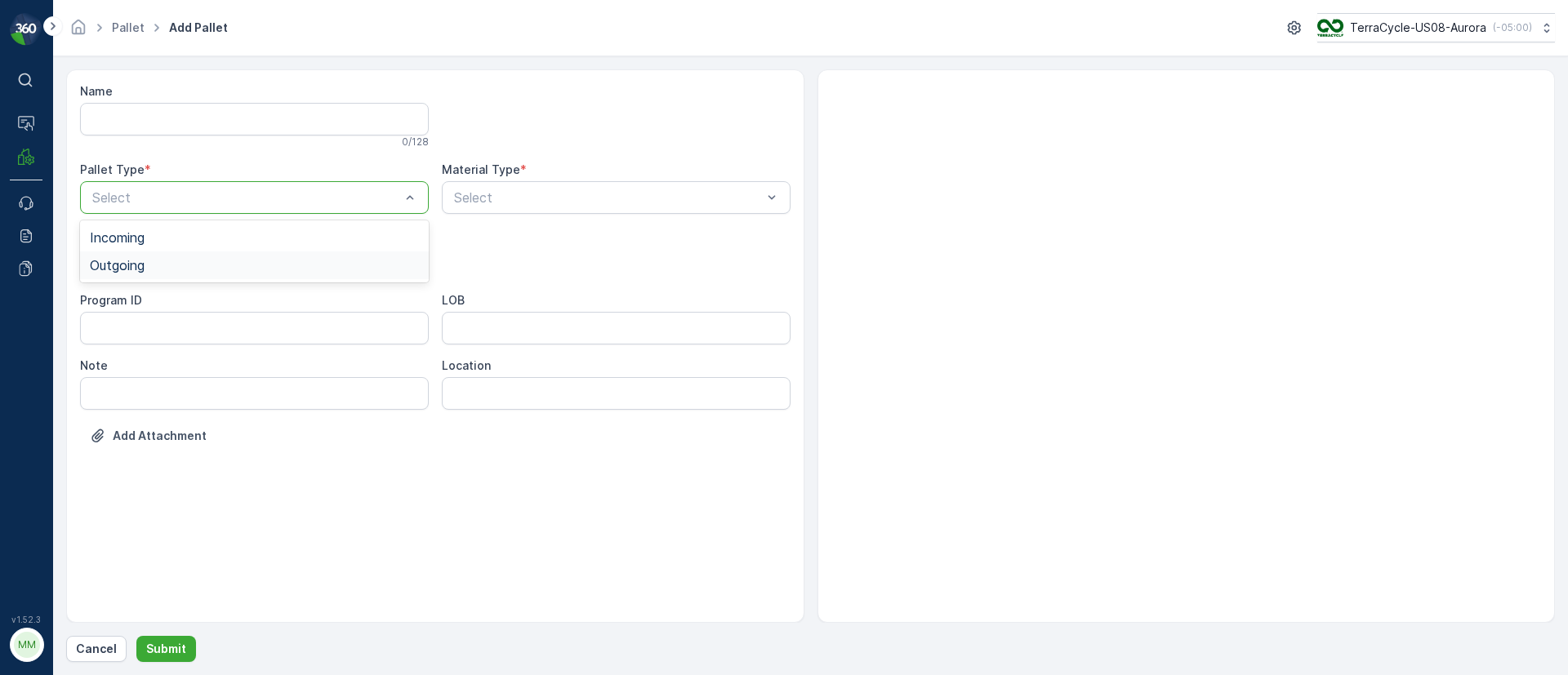
click at [132, 271] on span "Outgoing" at bounding box center [117, 265] width 55 height 15
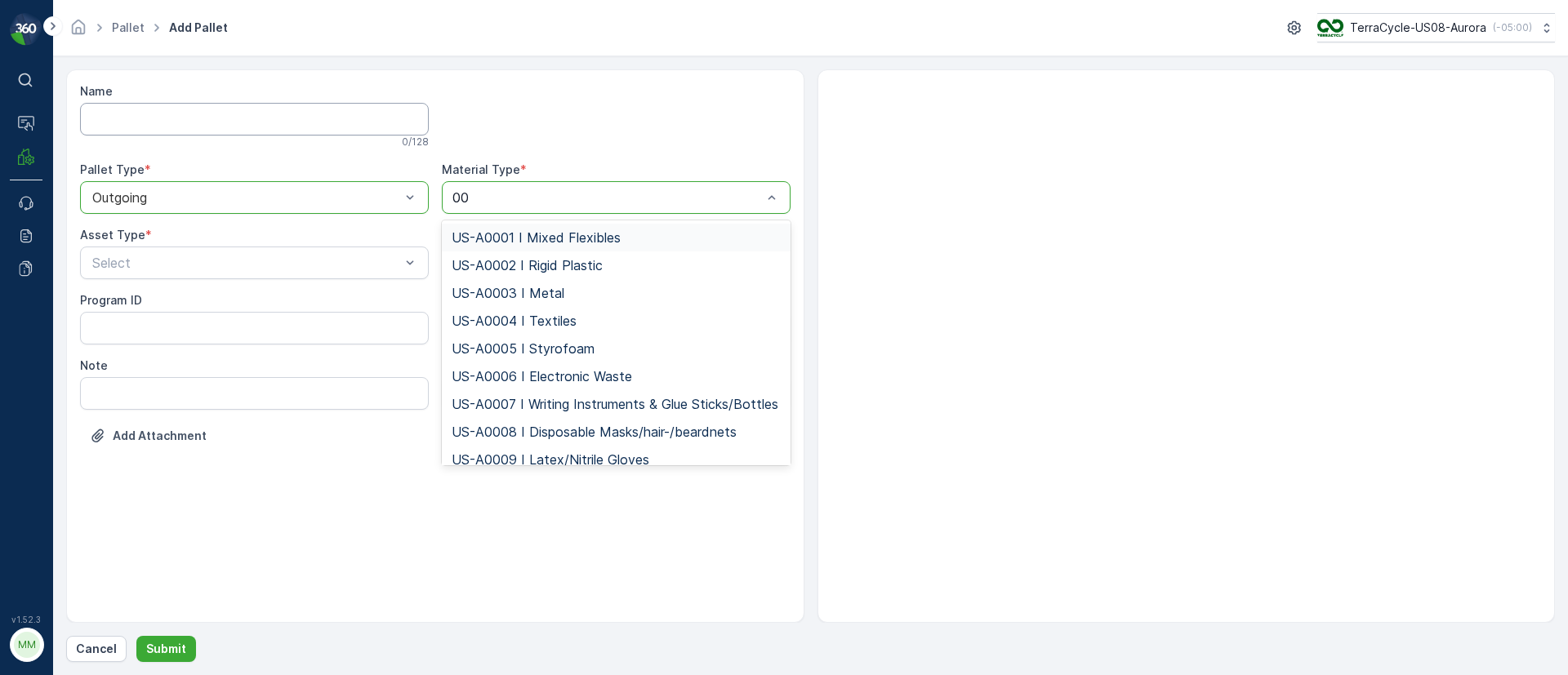
type input "0"
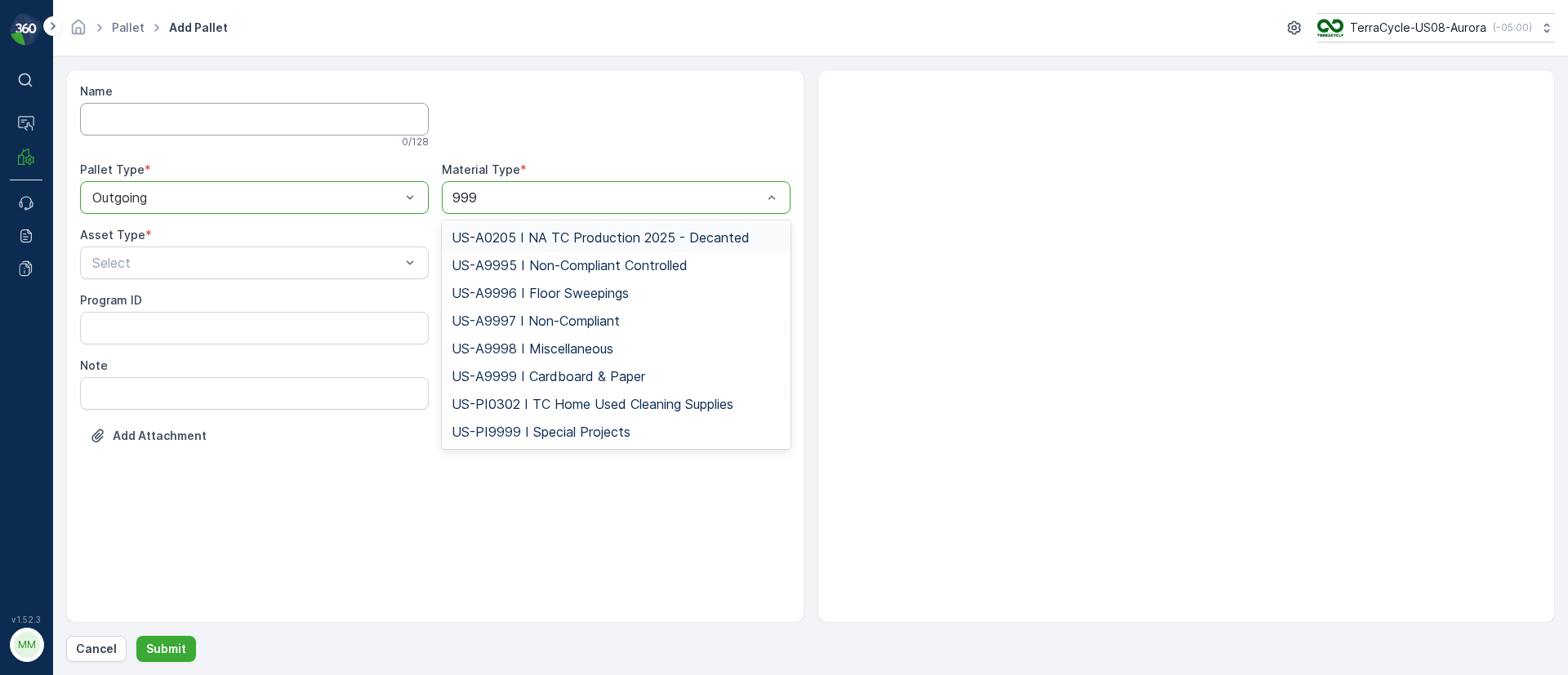
type input "9999"
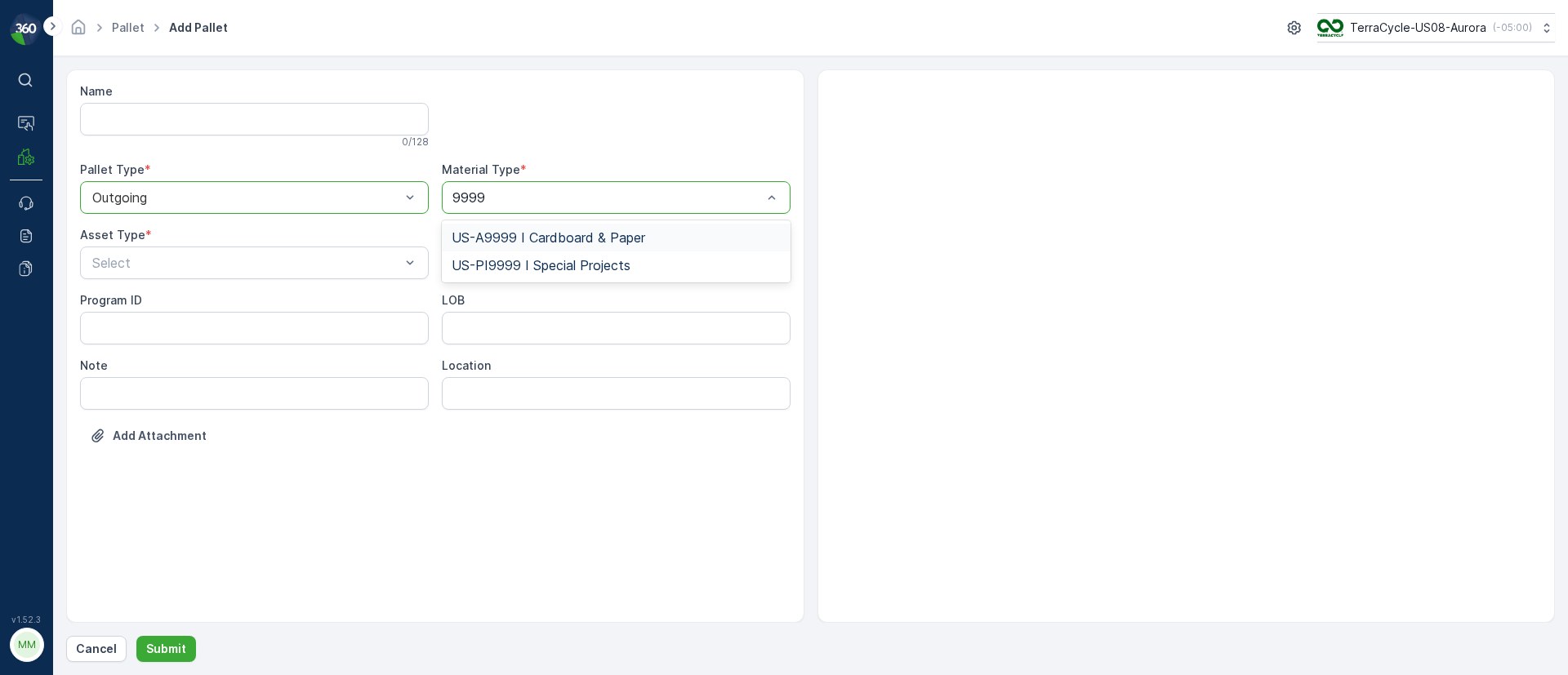
click at [595, 239] on span "US-A9999 I Cardboard & Paper" at bounding box center [548, 237] width 194 height 15
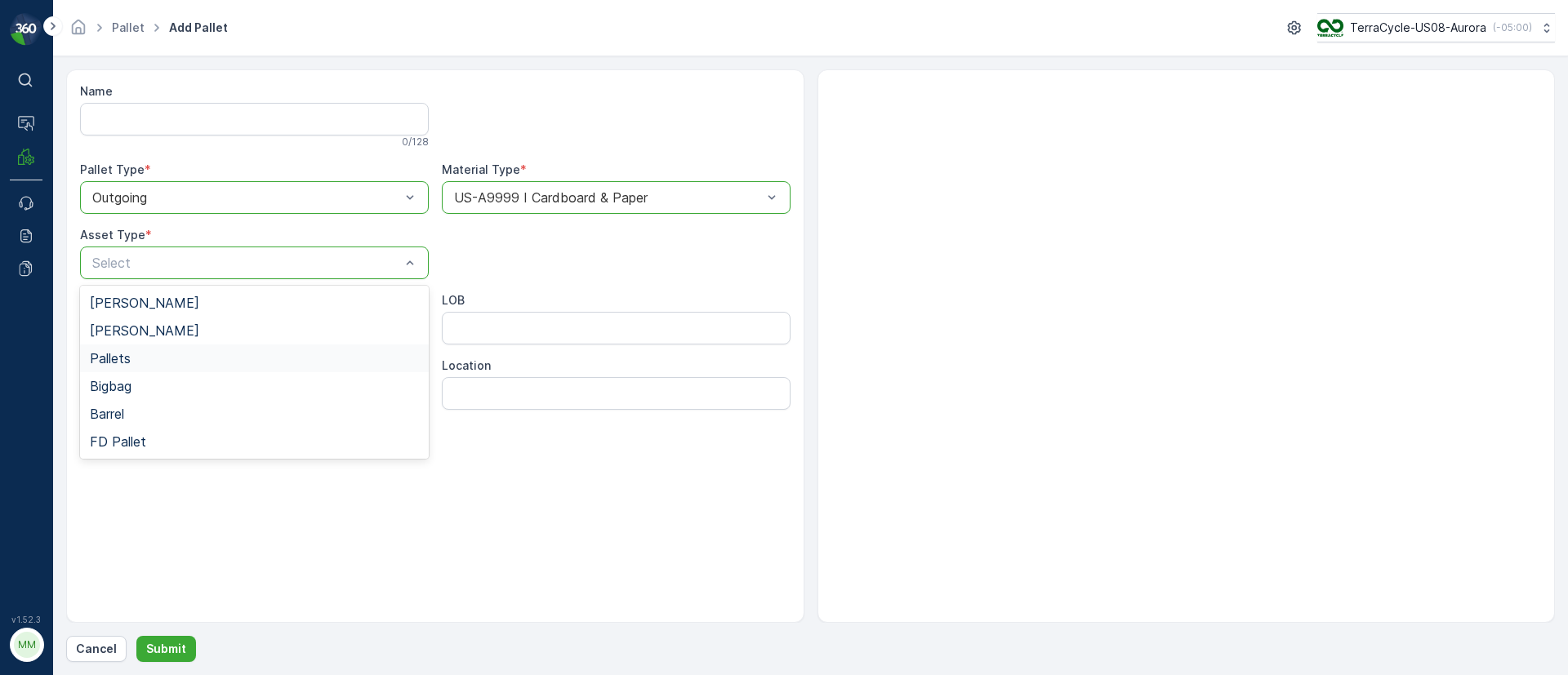
click at [120, 352] on span "Pallets" at bounding box center [110, 358] width 41 height 15
click at [185, 645] on button "Submit" at bounding box center [165, 649] width 59 height 26
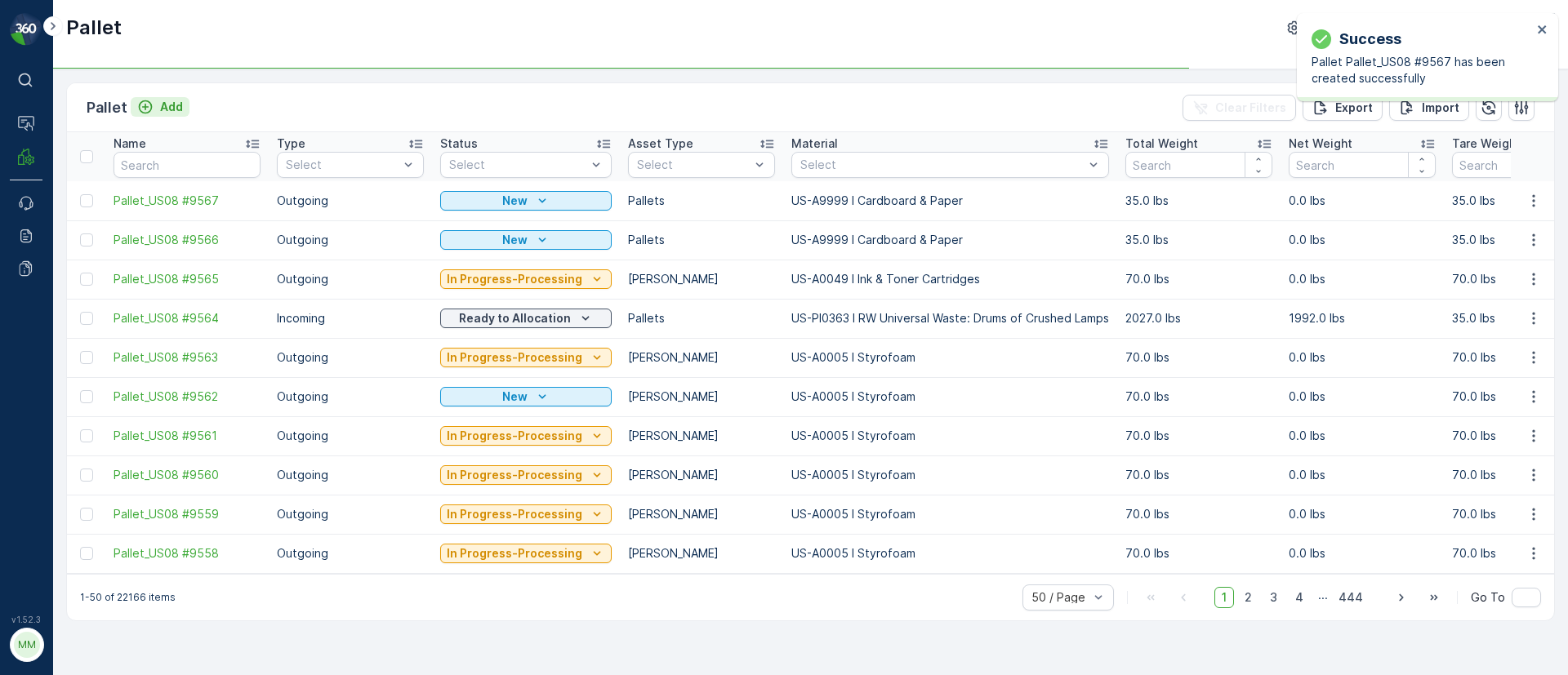
click at [162, 114] on p "Add" at bounding box center [171, 107] width 23 height 16
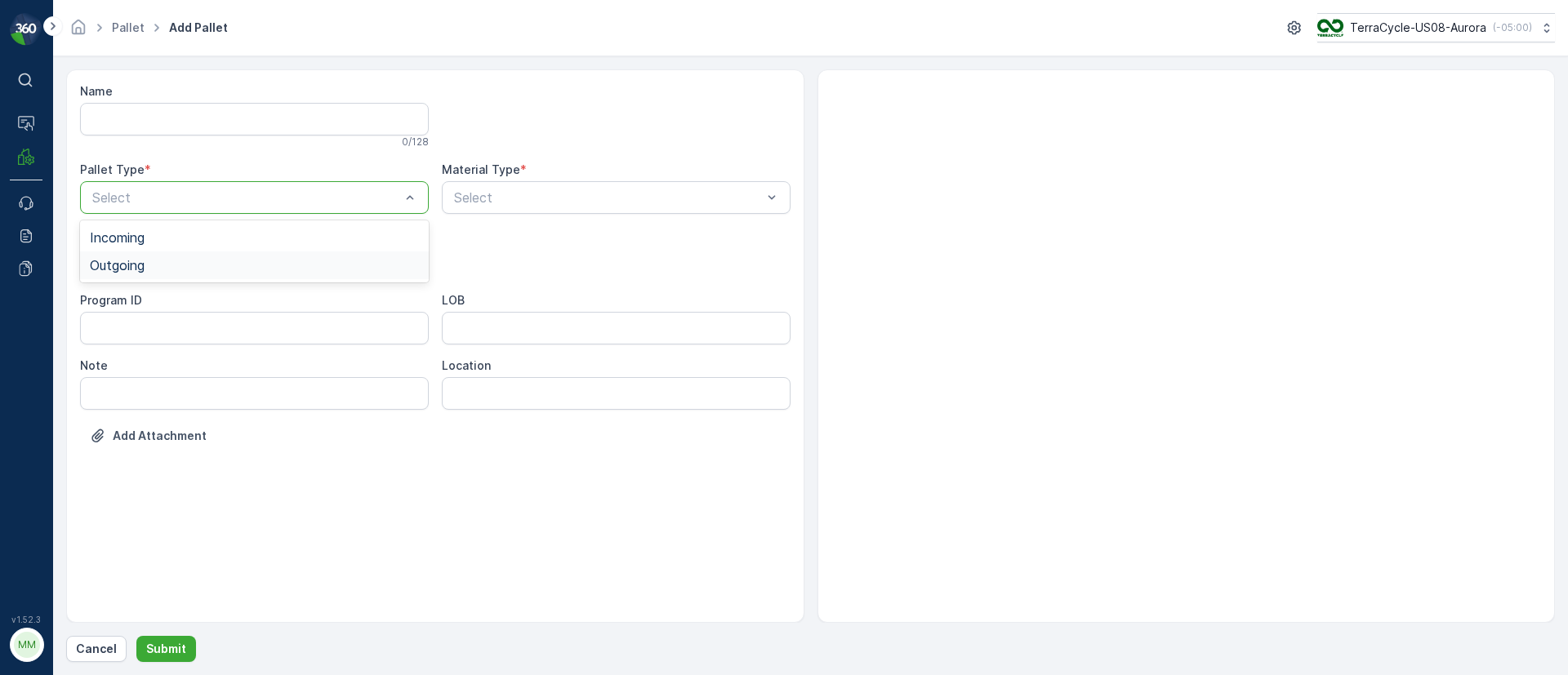
click at [132, 268] on span "Outgoing" at bounding box center [117, 265] width 55 height 15
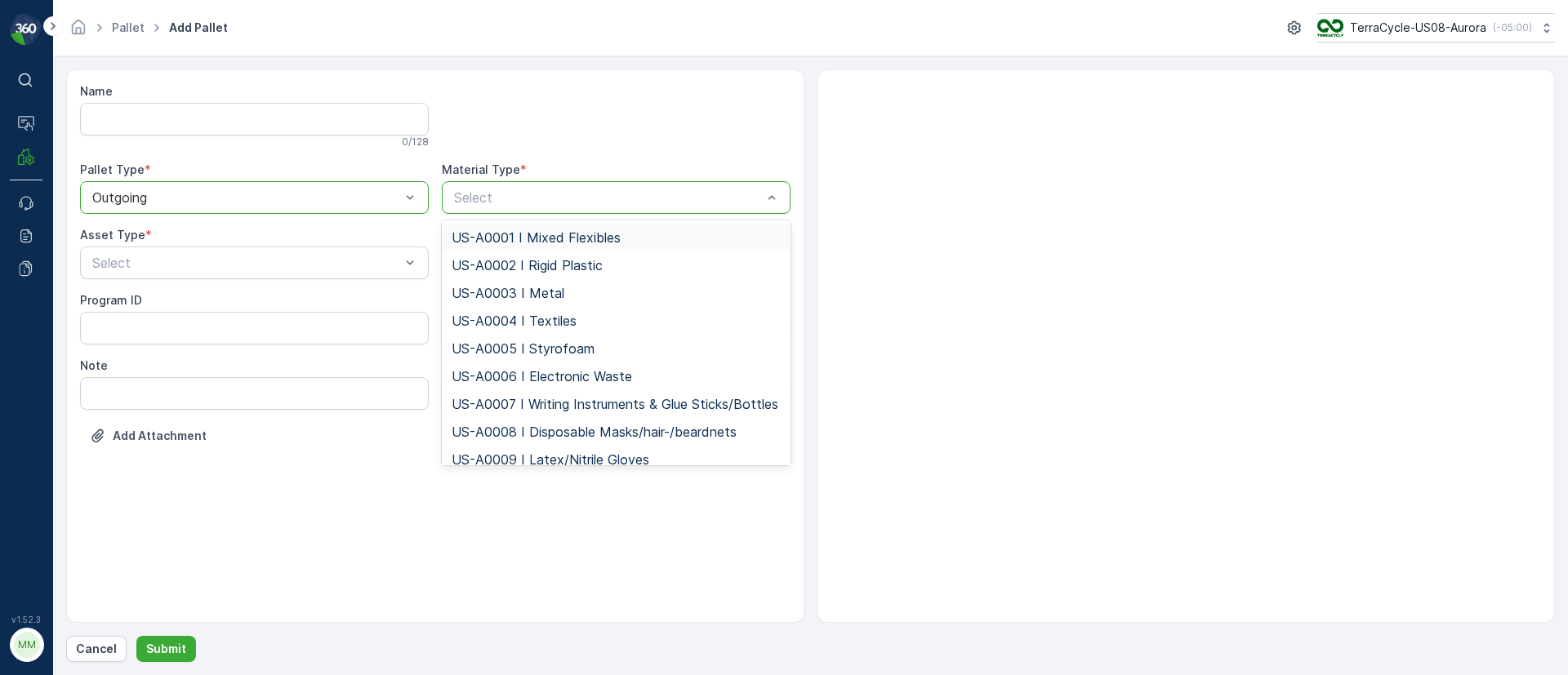
click at [558, 199] on div at bounding box center [608, 197] width 312 height 15
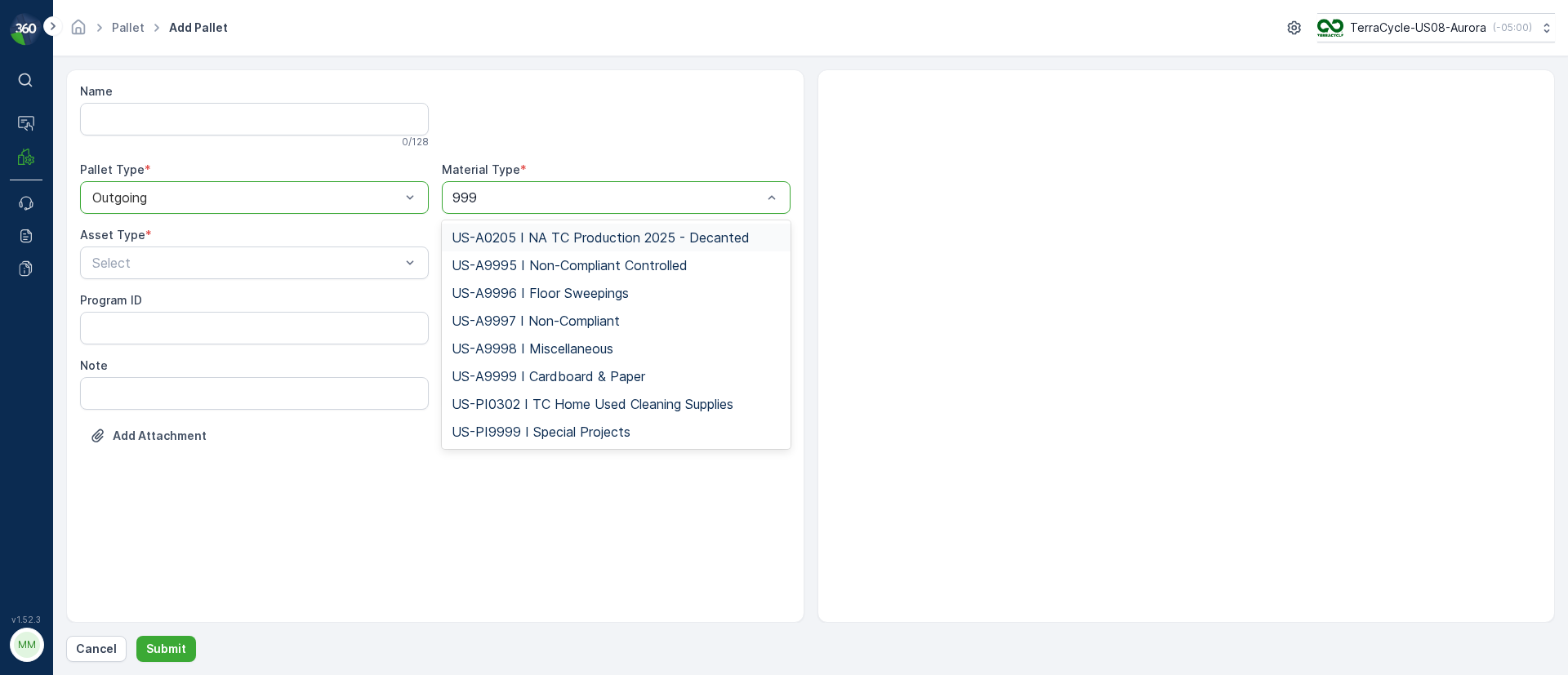
type input "9999"
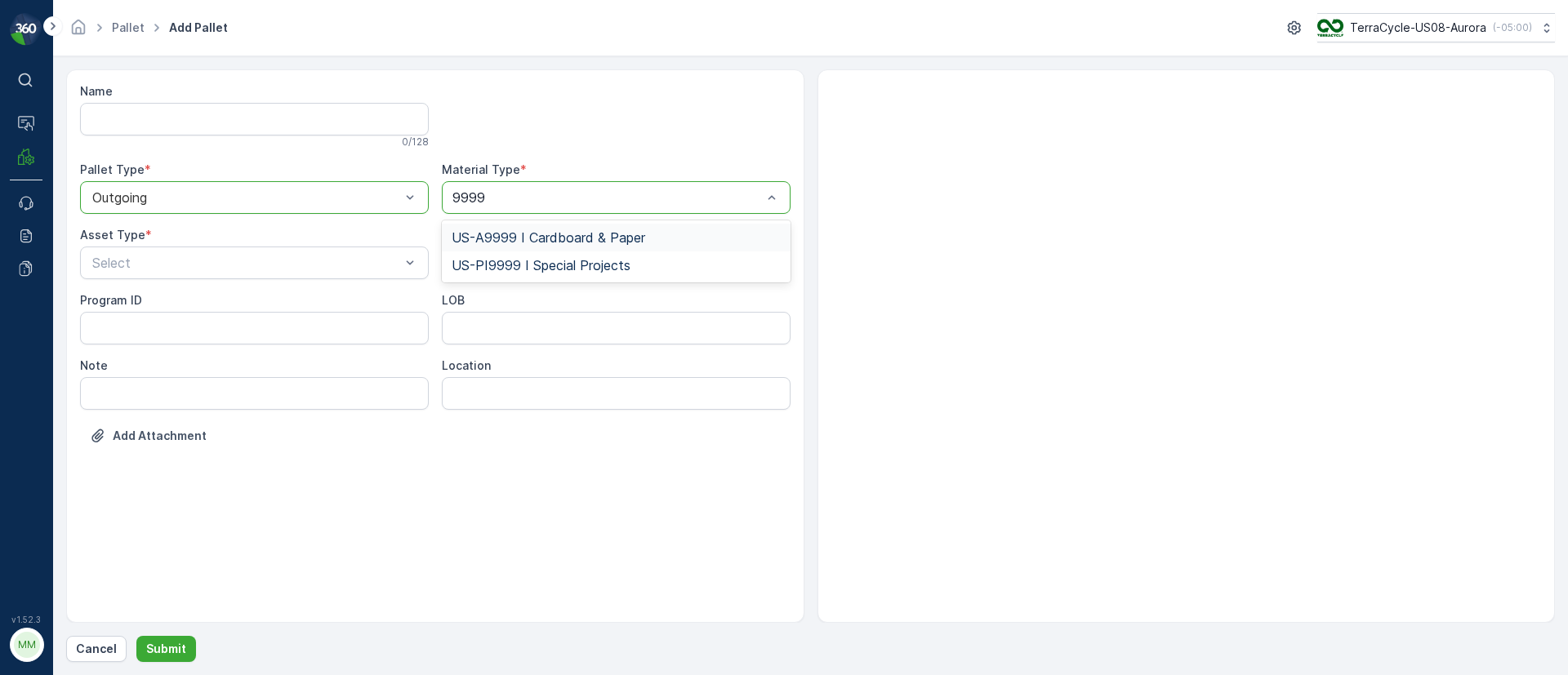
click at [541, 233] on span "US-A9999 I Cardboard & Paper" at bounding box center [548, 237] width 194 height 15
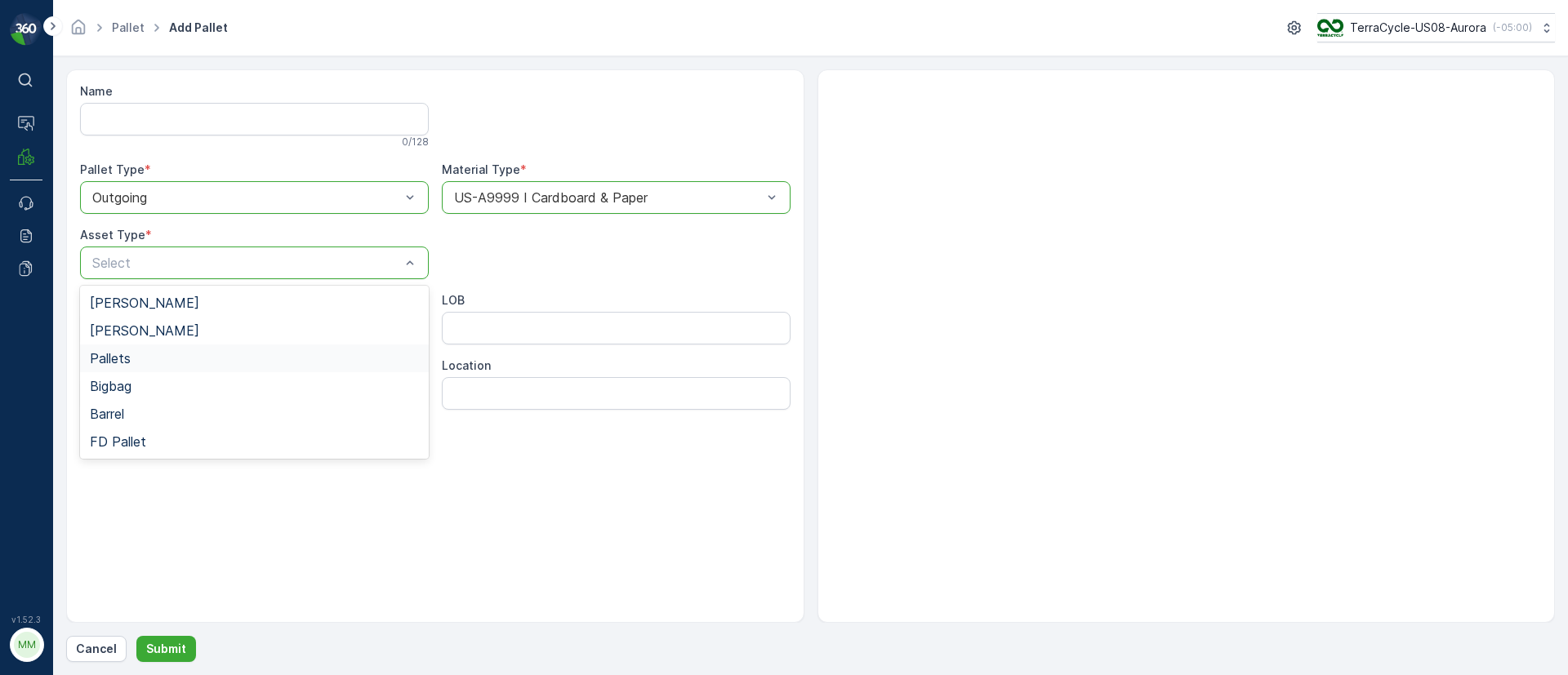
click at [129, 367] on div "Pallets" at bounding box center [255, 358] width 349 height 27
click at [177, 649] on p "Submit" at bounding box center [166, 649] width 40 height 16
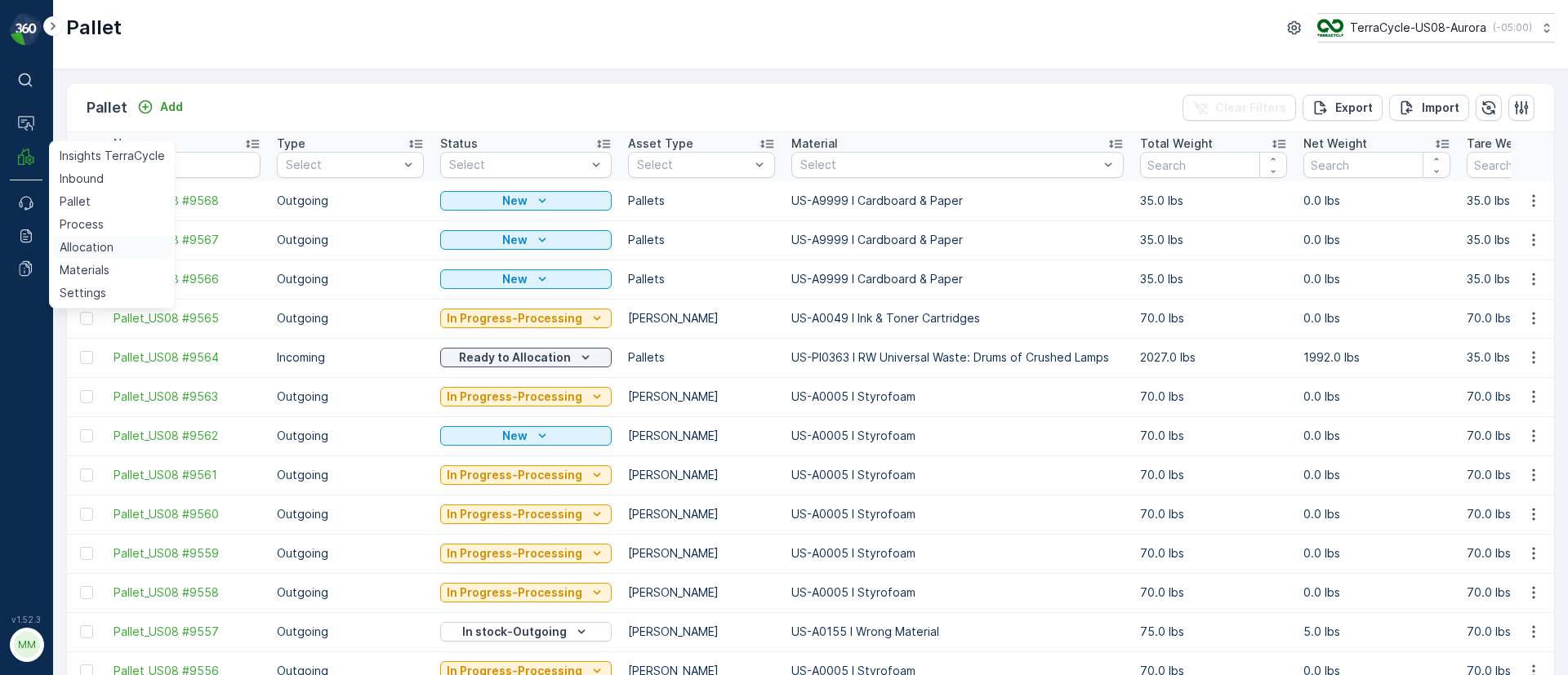
click at [88, 246] on p "Allocation" at bounding box center [86, 248] width 54 height 16
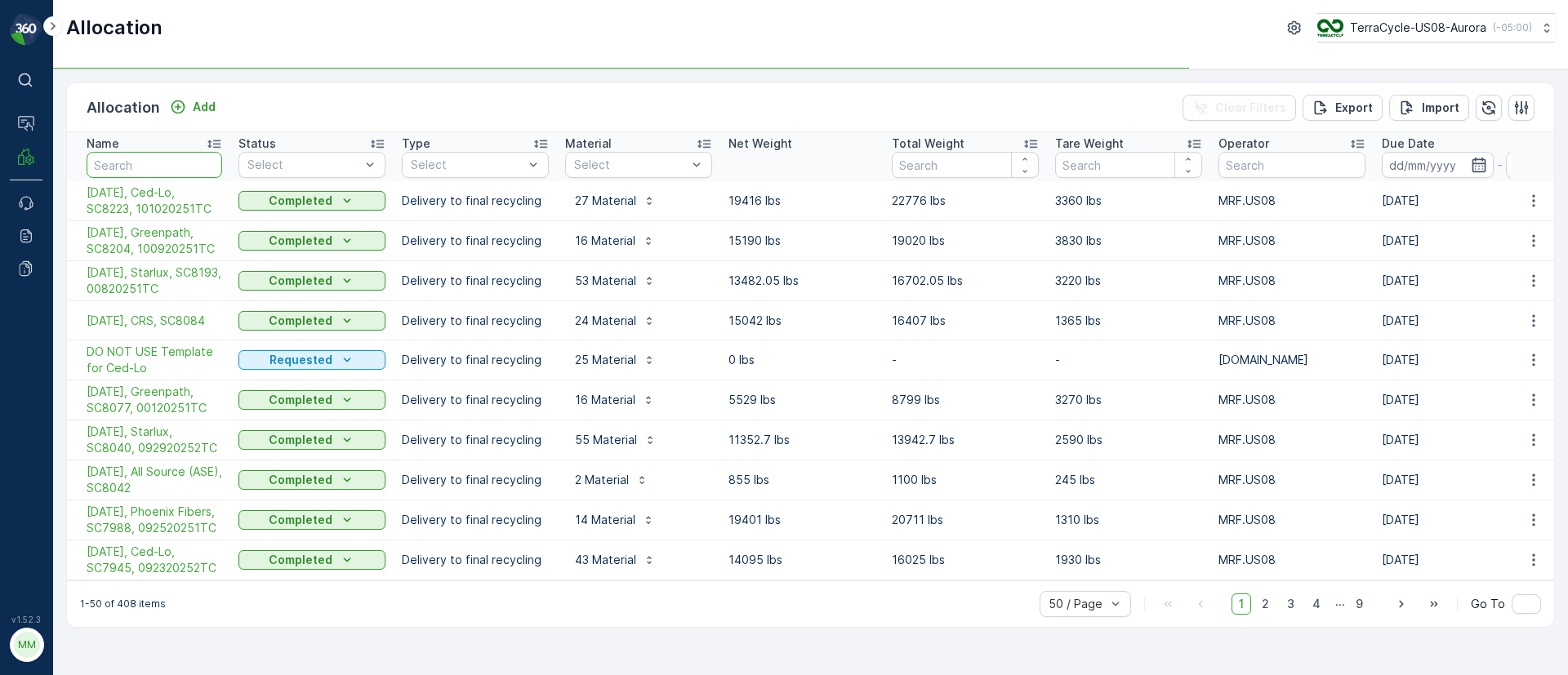
click at [133, 165] on input "text" at bounding box center [154, 164] width 135 height 26
type input "temp"
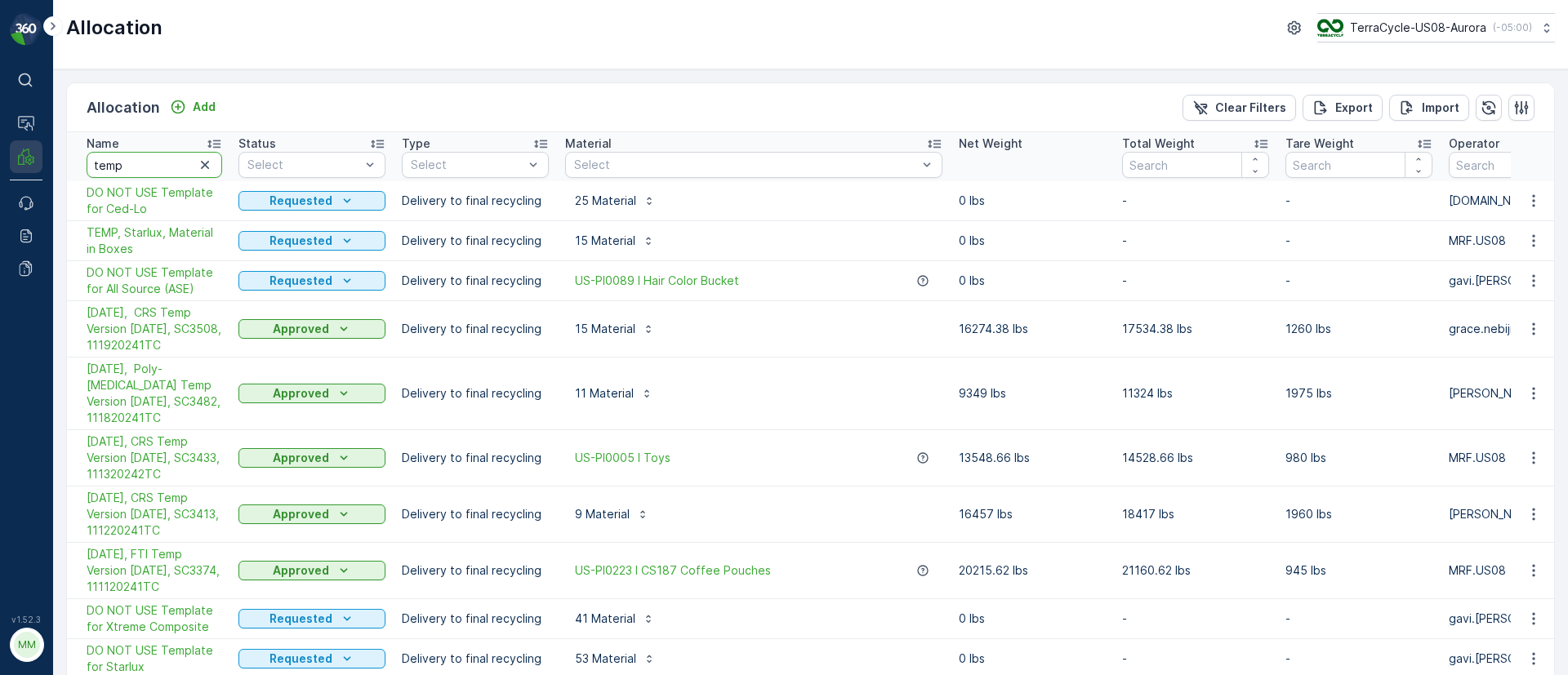
drag, startPoint x: 136, startPoint y: 171, endPoint x: 39, endPoint y: 168, distance: 97.0
click at [39, 168] on div "⌘B Operations MRF Events Reports Documents v 1.52.3 MM MRF.US08 Allocation Terr…" at bounding box center [784, 337] width 1568 height 675
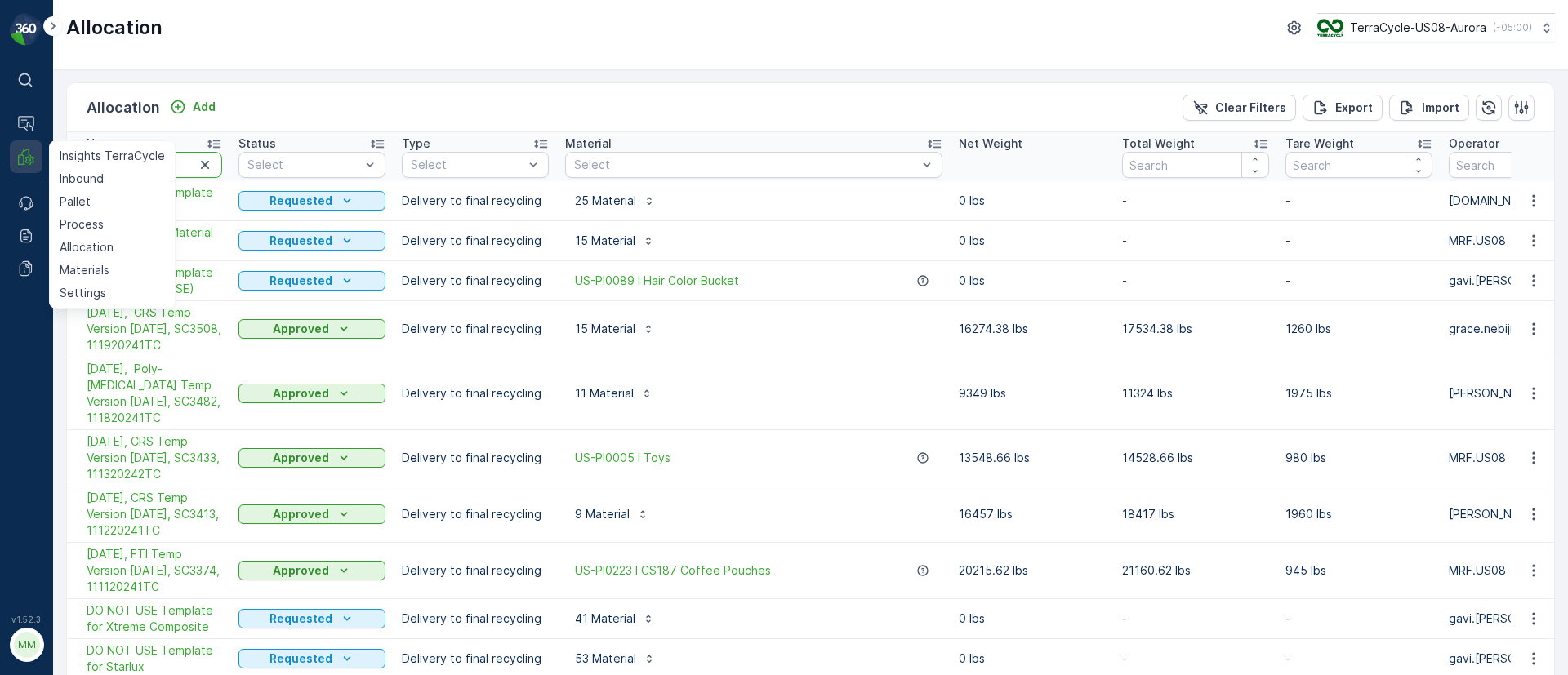
type input "mid"
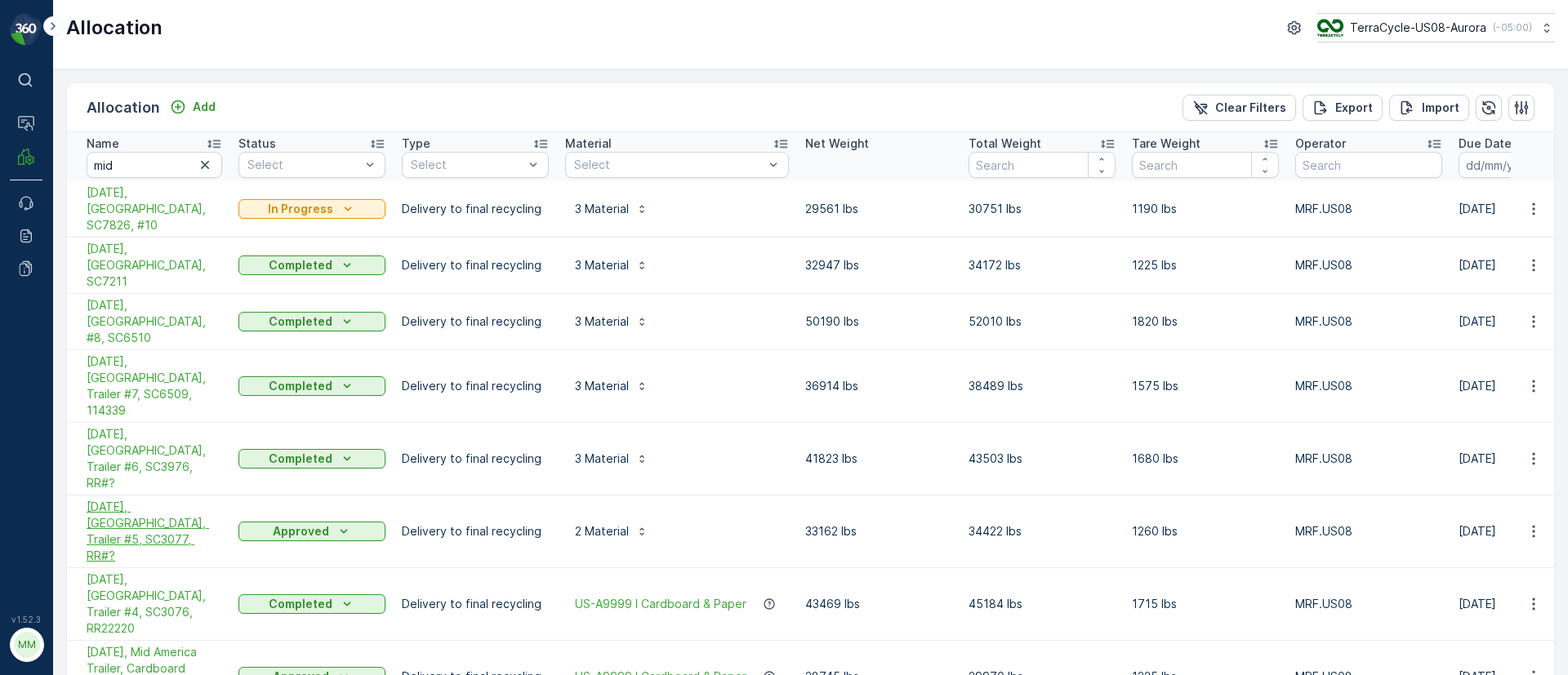
scroll to position [162, 0]
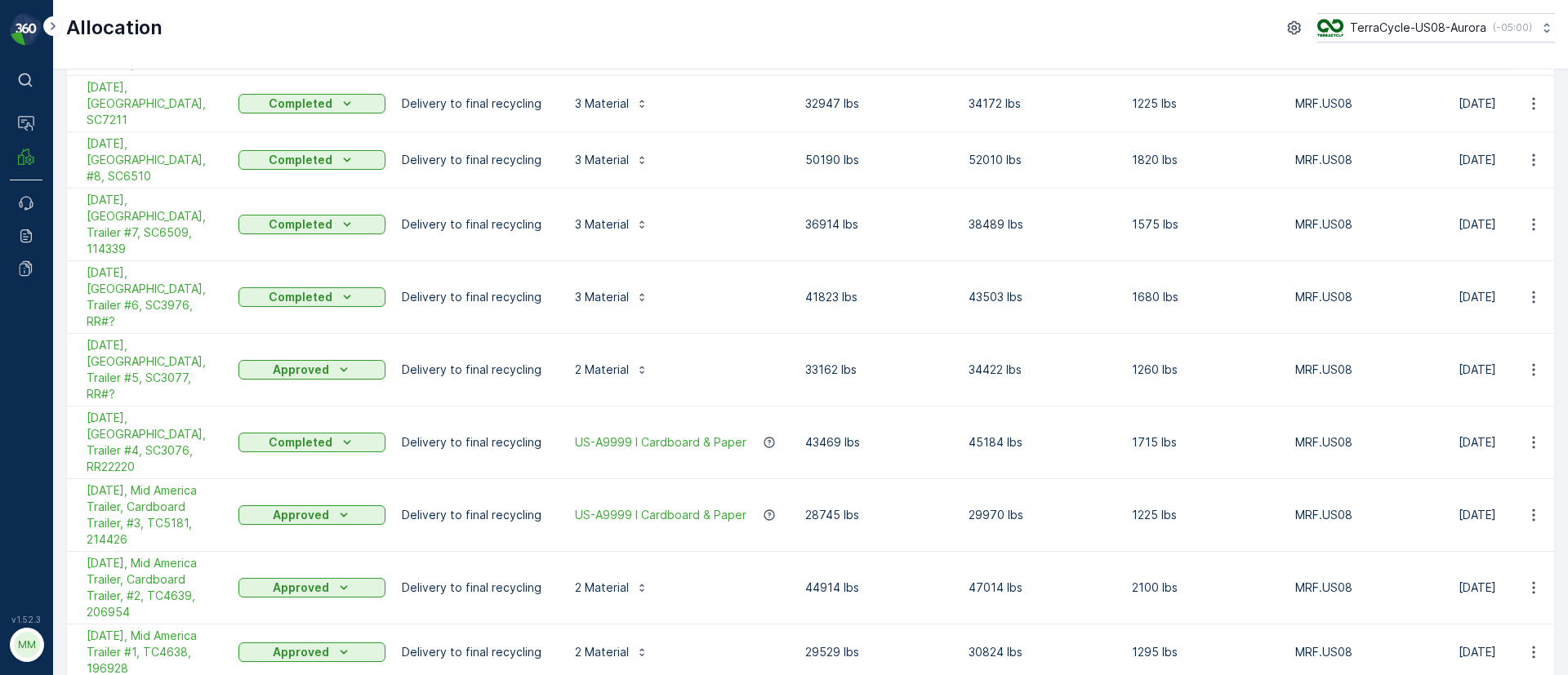
click at [1480, 514] on span "Duplicate Allocation" at bounding box center [1500, 509] width 110 height 16
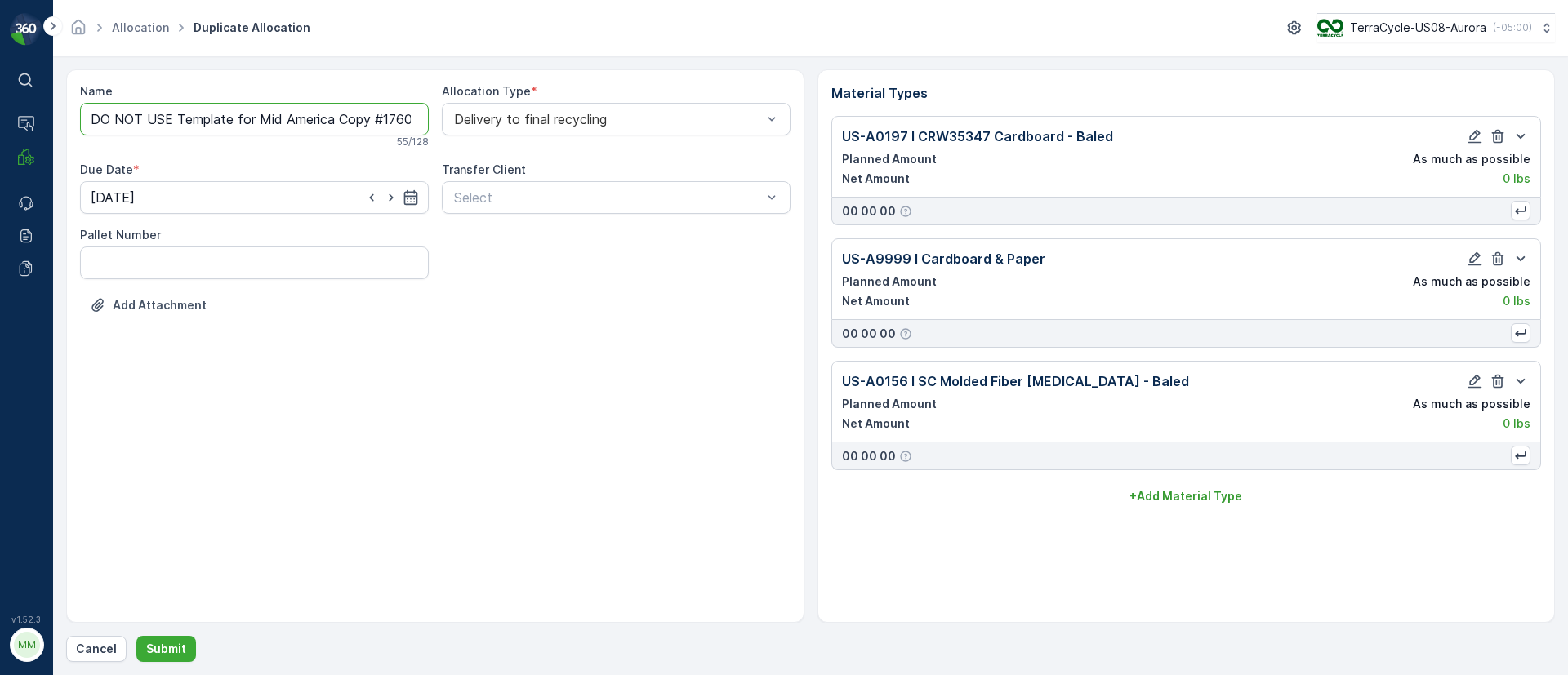
drag, startPoint x: 255, startPoint y: 113, endPoint x: 75, endPoint y: 113, distance: 180.0
click at [75, 113] on div "Name DO NOT USE Template for Mid America Copy #1760542939171 55 / 128 Allocatio…" at bounding box center [435, 346] width 738 height 554
drag, startPoint x: 227, startPoint y: 115, endPoint x: 628, endPoint y: 108, distance: 401.1
click at [626, 110] on div "Name 10/15/25, Mid America Copy #1760542939171 This name is available 41 / 128 …" at bounding box center [436, 212] width 711 height 258
type input "10/15/25, Mid America, SC8279"
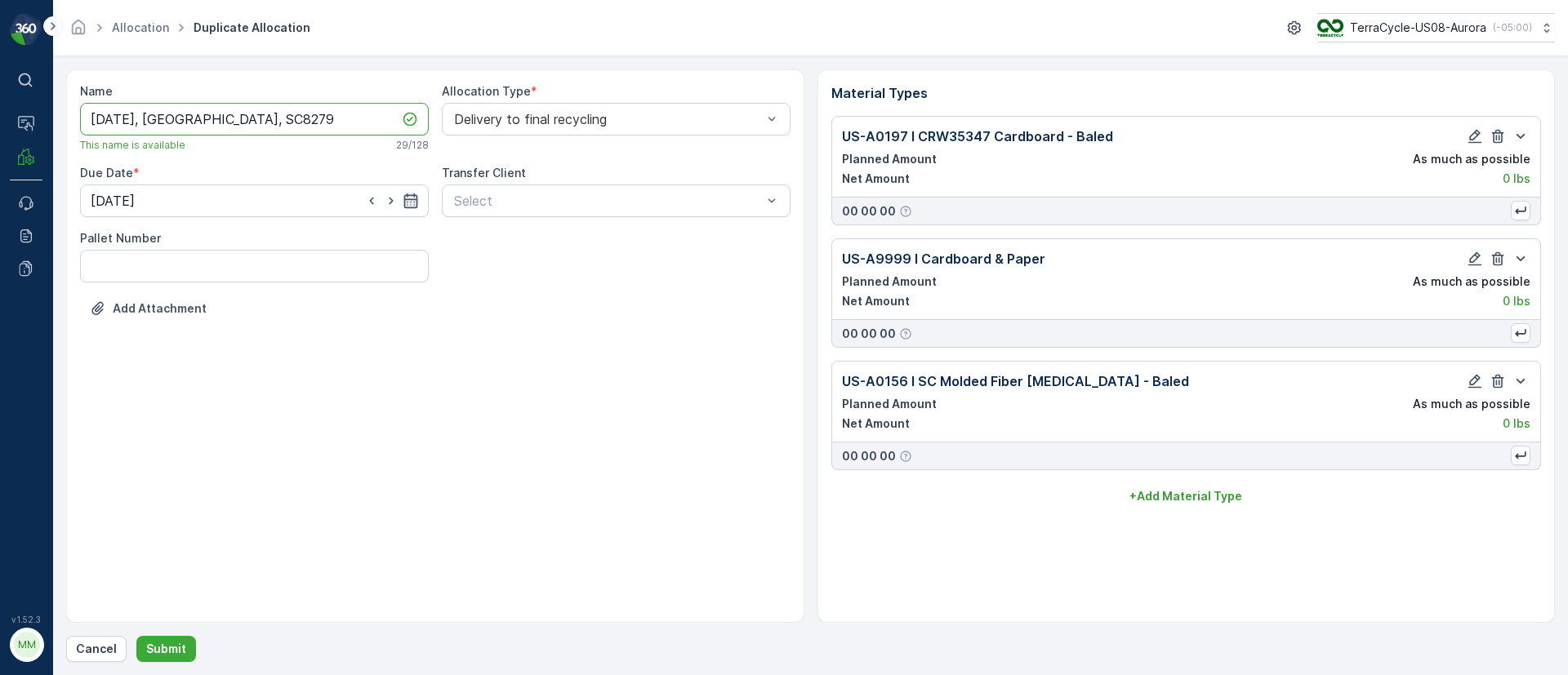
click at [411, 200] on icon "button" at bounding box center [411, 201] width 16 height 16
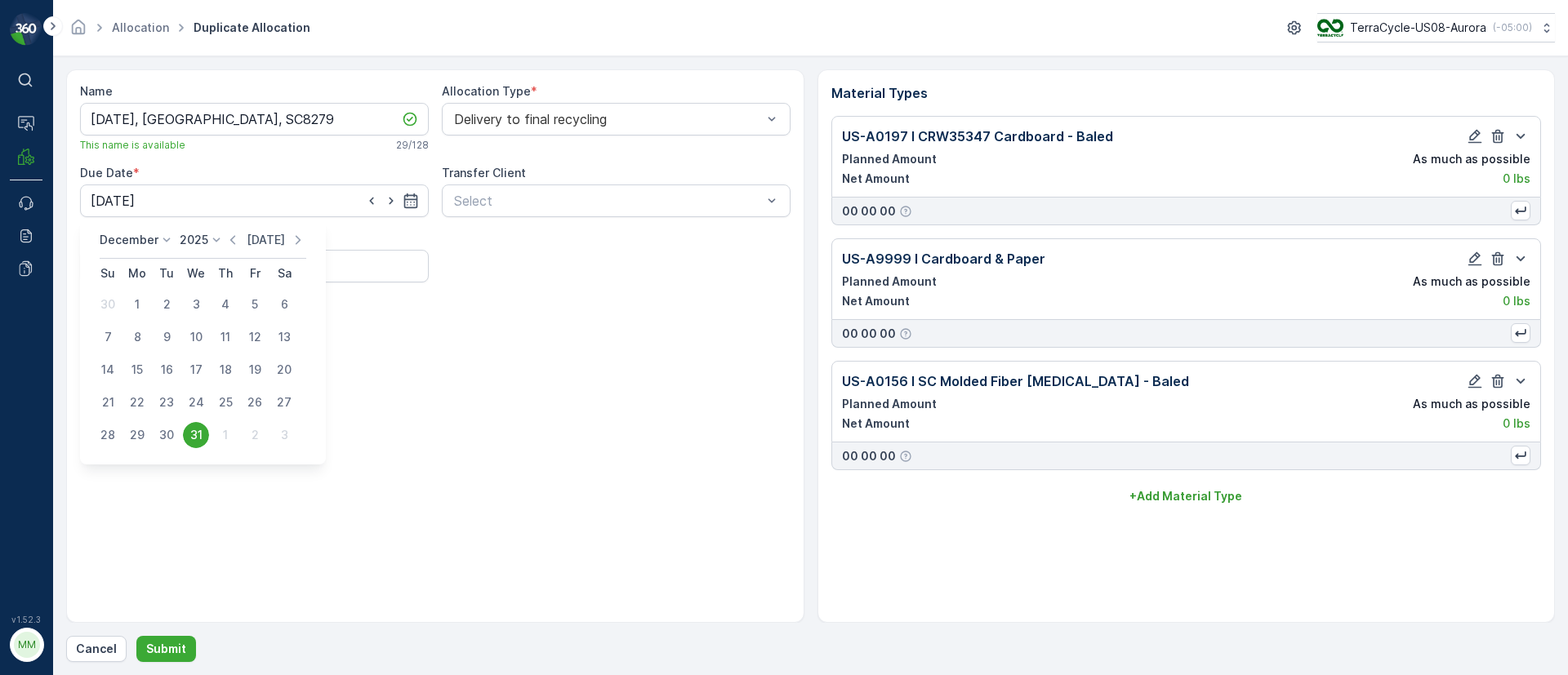
click at [254, 240] on p "Today" at bounding box center [266, 240] width 38 height 16
click at [229, 367] on div "16" at bounding box center [225, 370] width 26 height 26
type input "16.10.2025"
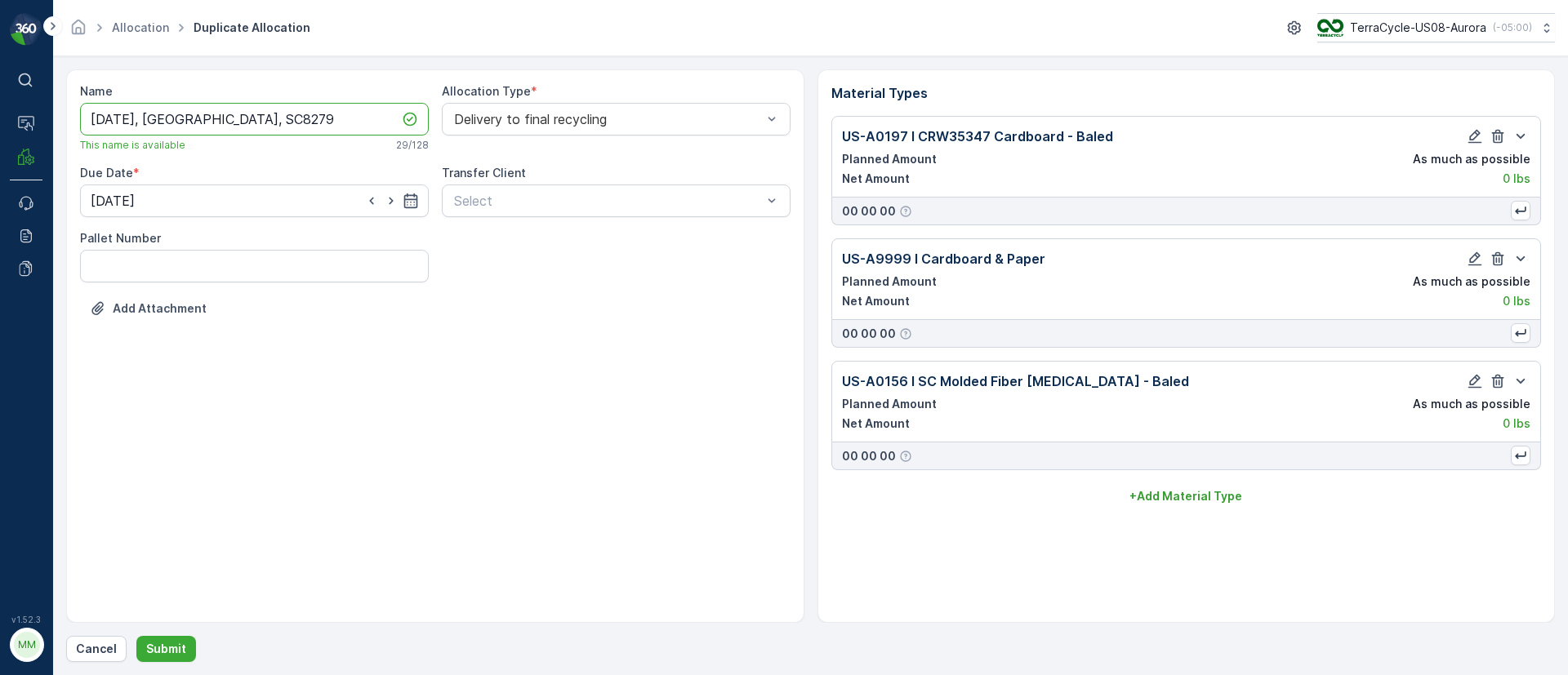
click at [120, 126] on input "10/15/25, Mid America, SC8279" at bounding box center [255, 120] width 349 height 33
type input "10/16/25, Mid America, SC8279"
click at [165, 642] on p "Submit" at bounding box center [166, 649] width 40 height 16
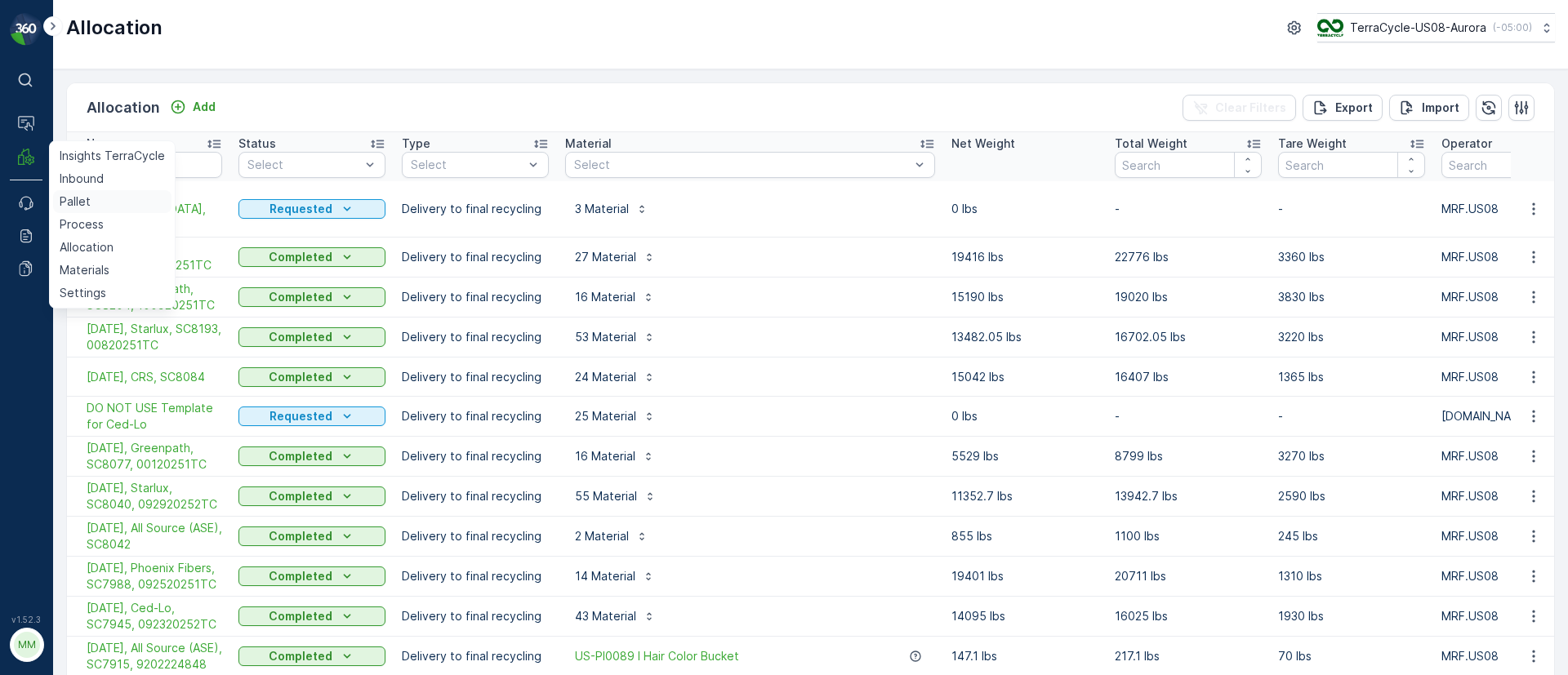
click at [75, 188] on link "Inbound" at bounding box center [112, 178] width 119 height 23
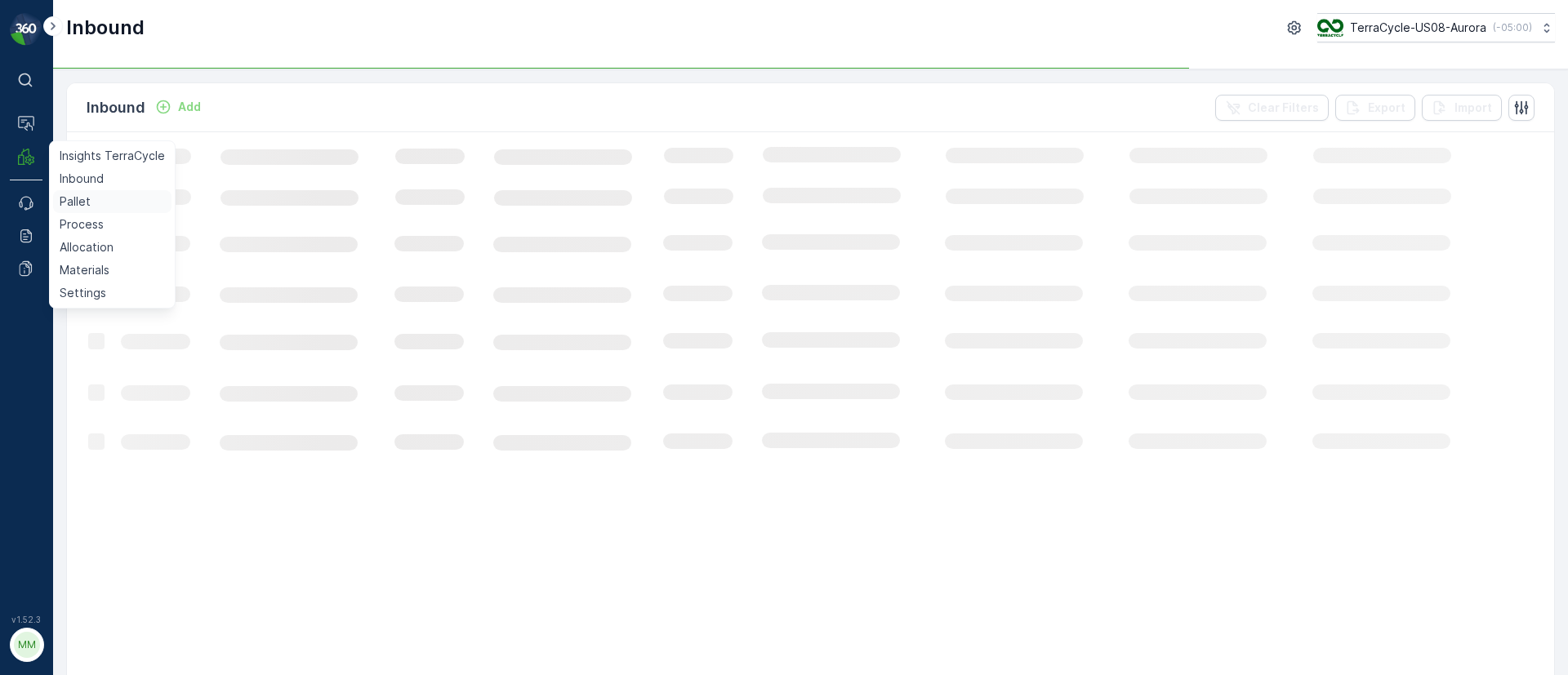
click at [75, 198] on p "Pallet" at bounding box center [75, 202] width 31 height 16
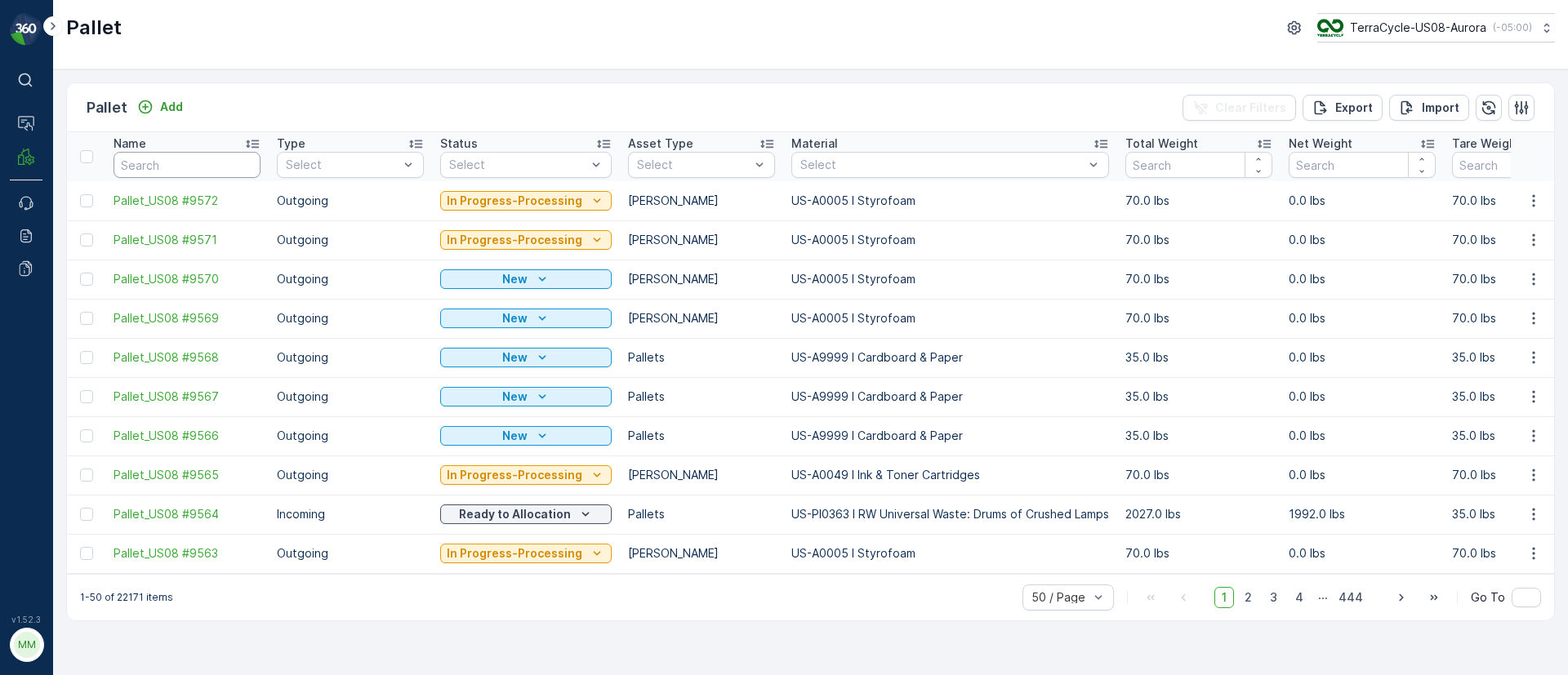
click at [154, 166] on input "text" at bounding box center [186, 164] width 147 height 26
paste input "SC8187"
type input "SC8187"
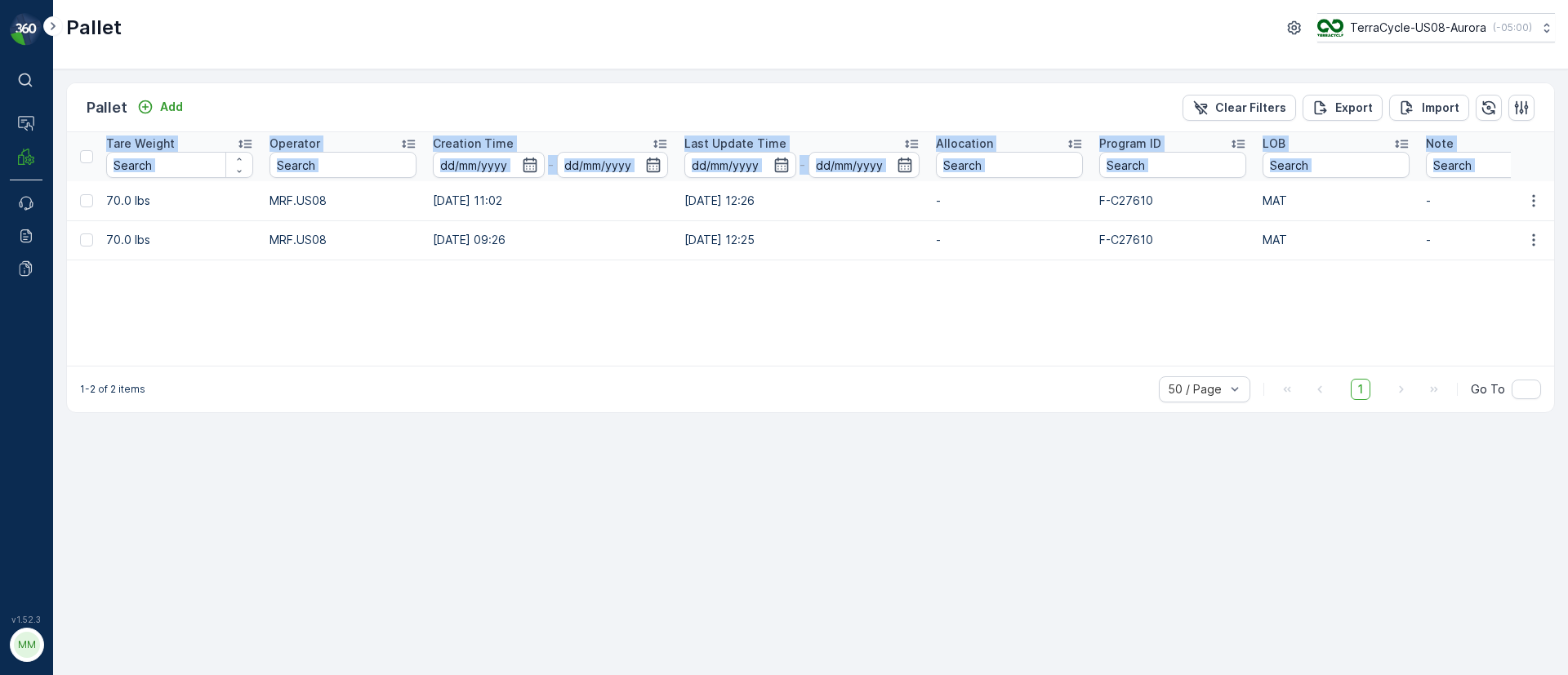
scroll to position [0, 1440]
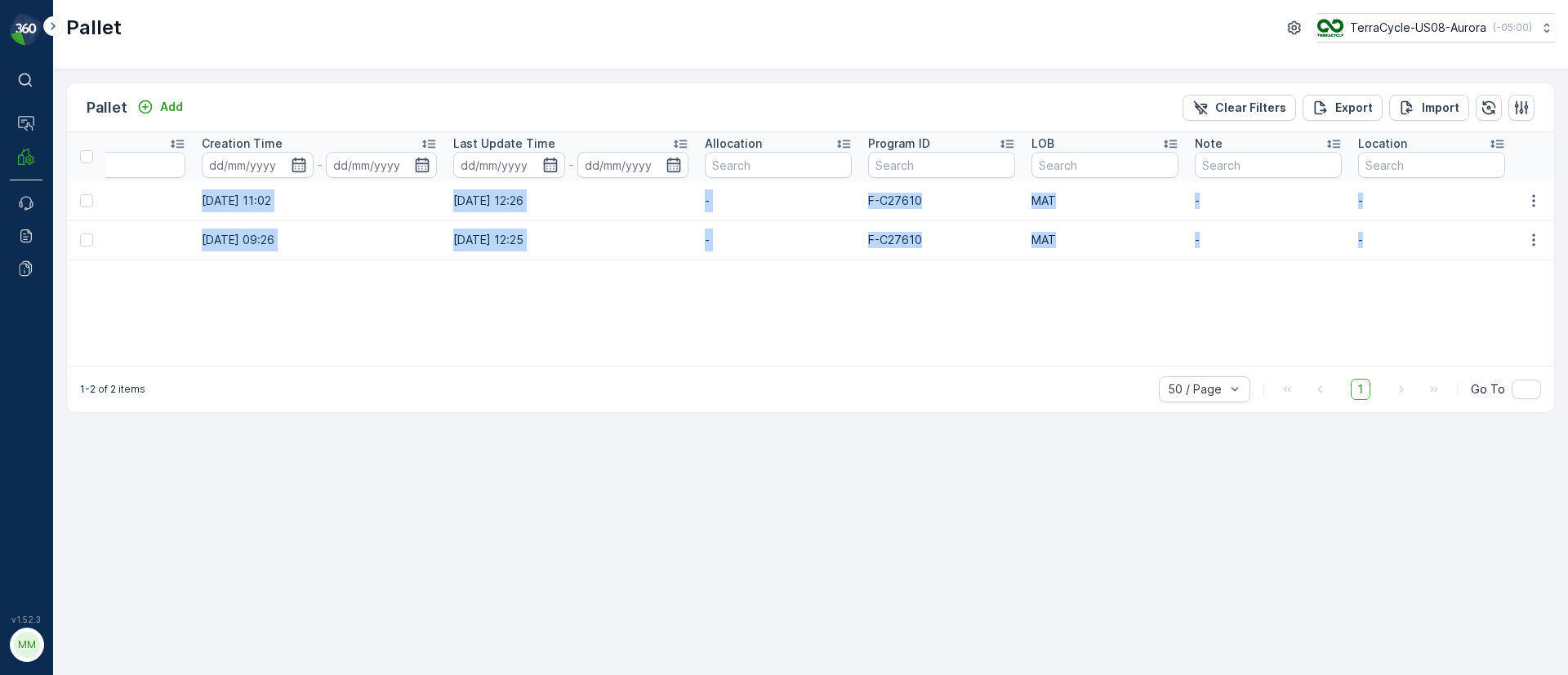
drag, startPoint x: 108, startPoint y: 196, endPoint x: 1467, endPoint y: 244, distance: 1359.8
click at [1467, 244] on tbody "FD, SC8187, 10/24/25, #2 Incoming Ready to Allocation FD Pallet US-PI0473 I FD …" at bounding box center [92, 220] width 2930 height 79
copy tbody "FD, SC8187, 10/24/25, #2 Incoming Ready to Allocation FD Pallet US-PI0473 I FD …"
